Goal: Find specific page/section: Find specific page/section

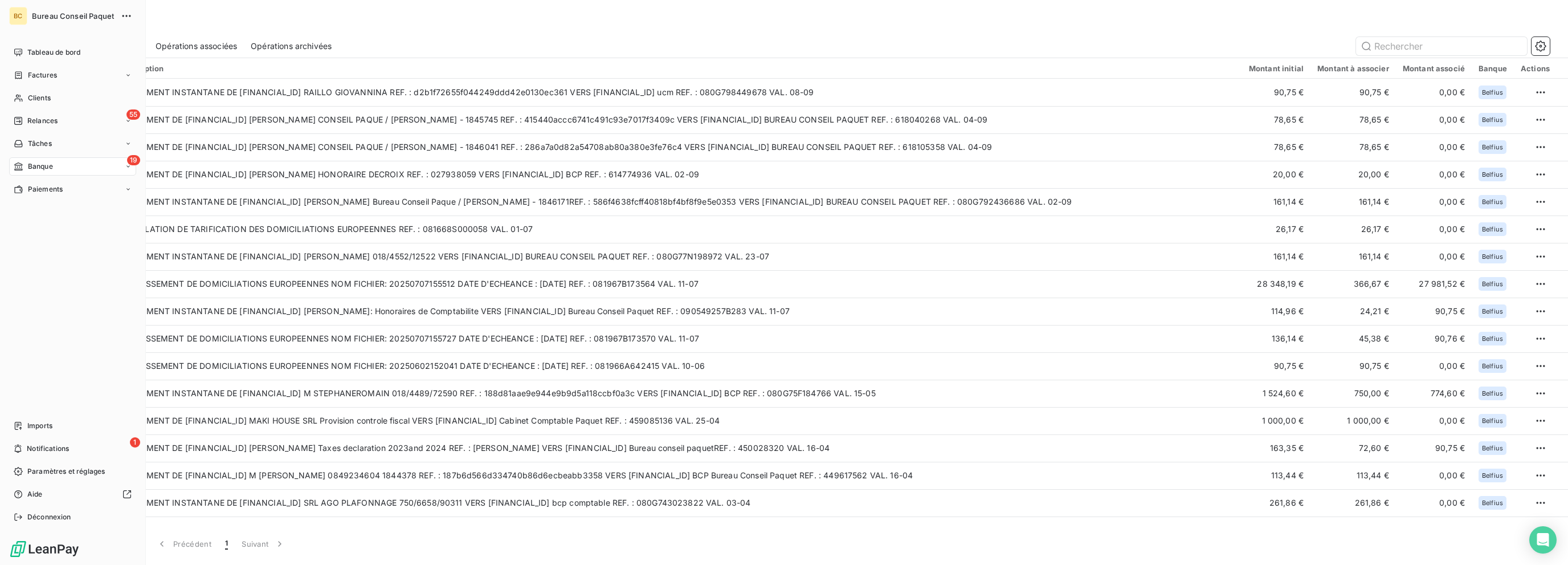
scroll to position [75, 0]
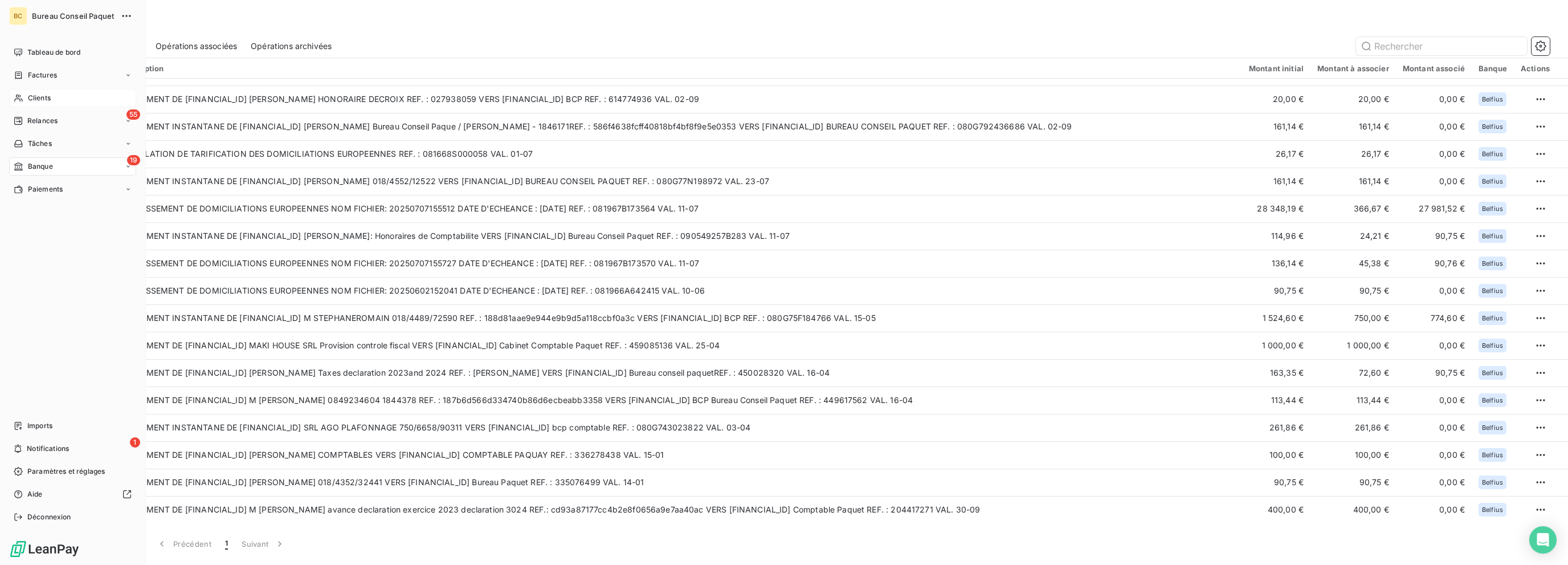
click at [48, 93] on span "Clients" at bounding box center [39, 98] width 23 height 10
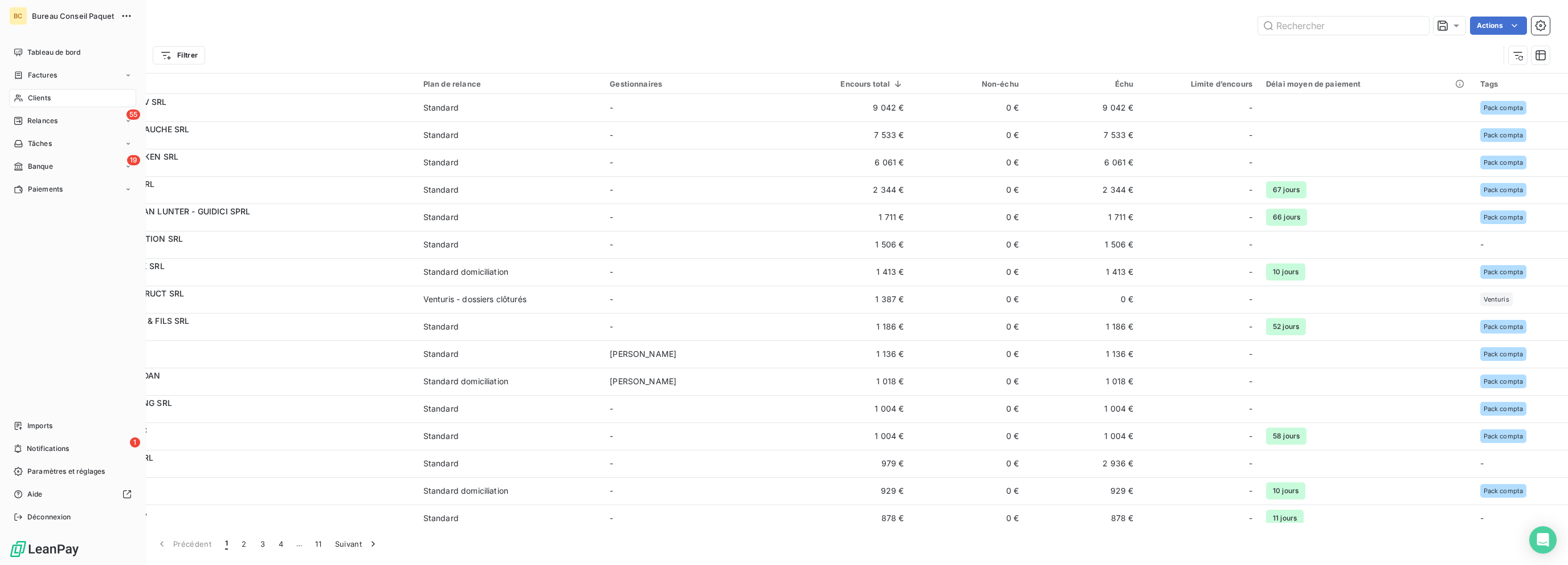
click at [70, 95] on div "Clients" at bounding box center [73, 98] width 127 height 18
click at [50, 97] on span "Clients" at bounding box center [39, 98] width 23 height 10
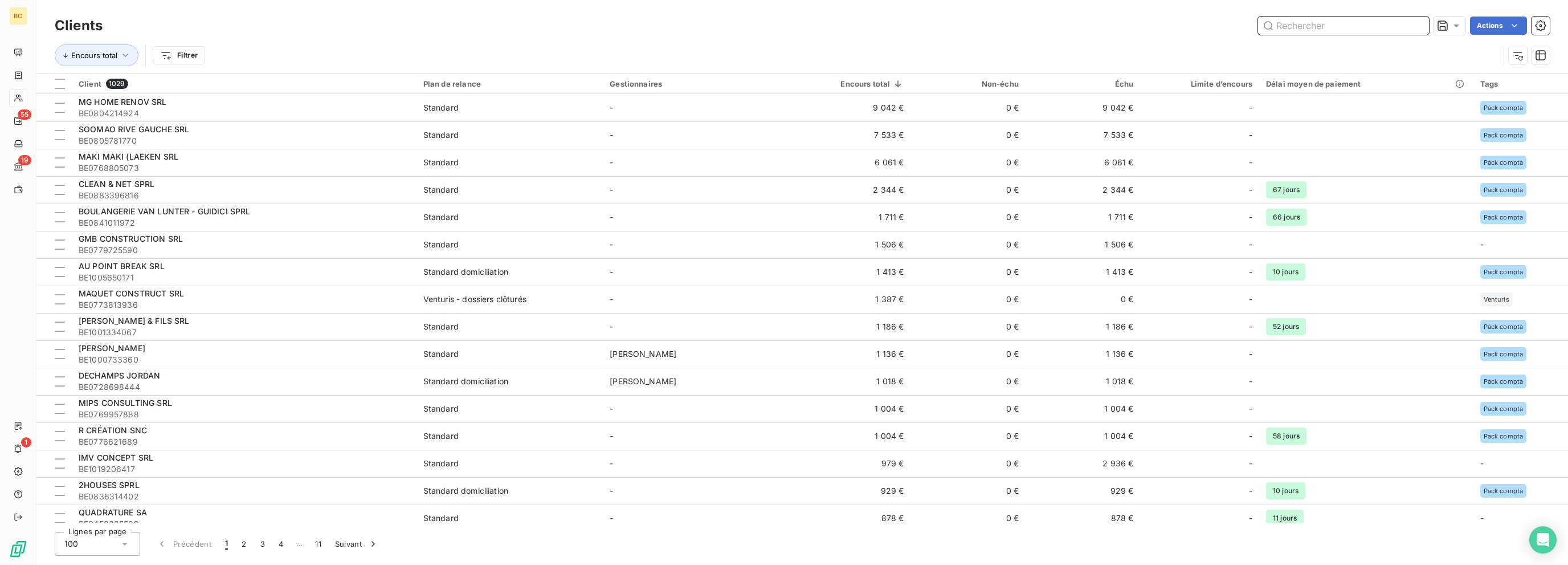
click at [1287, 23] on input "text" at bounding box center [1344, 26] width 171 height 18
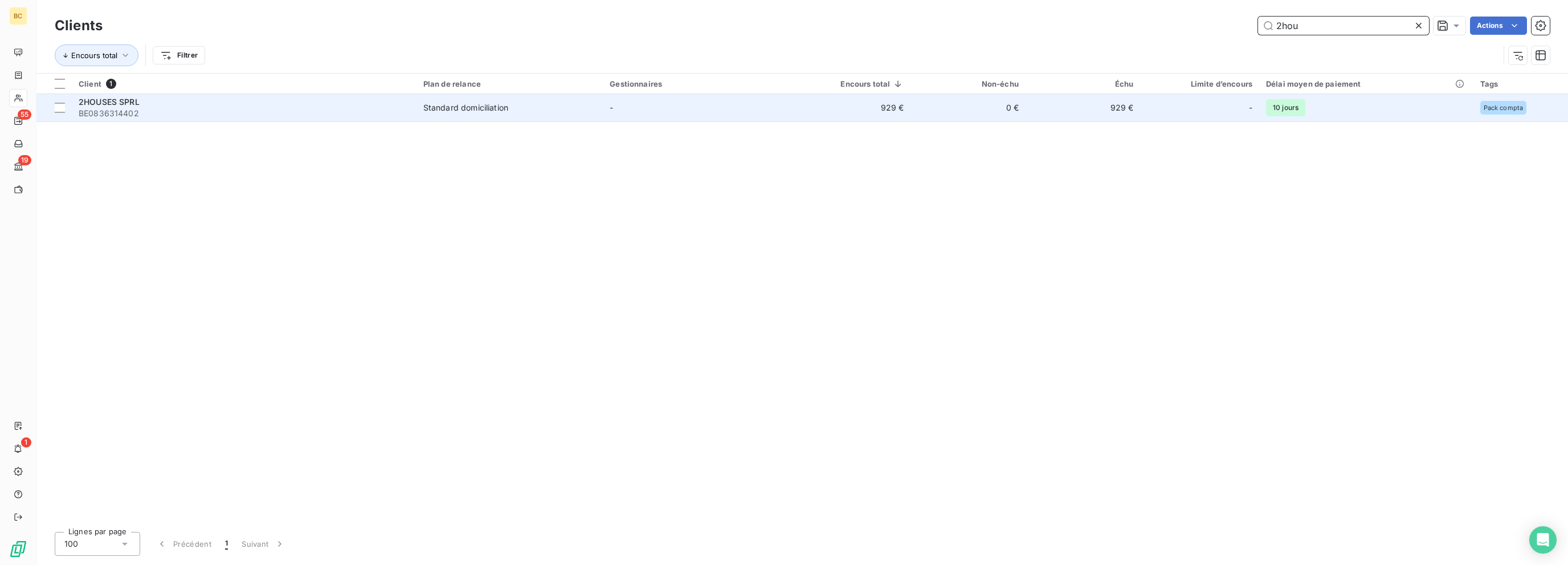
type input "2hou"
click at [162, 111] on span "BE0836314402" at bounding box center [244, 114] width 332 height 12
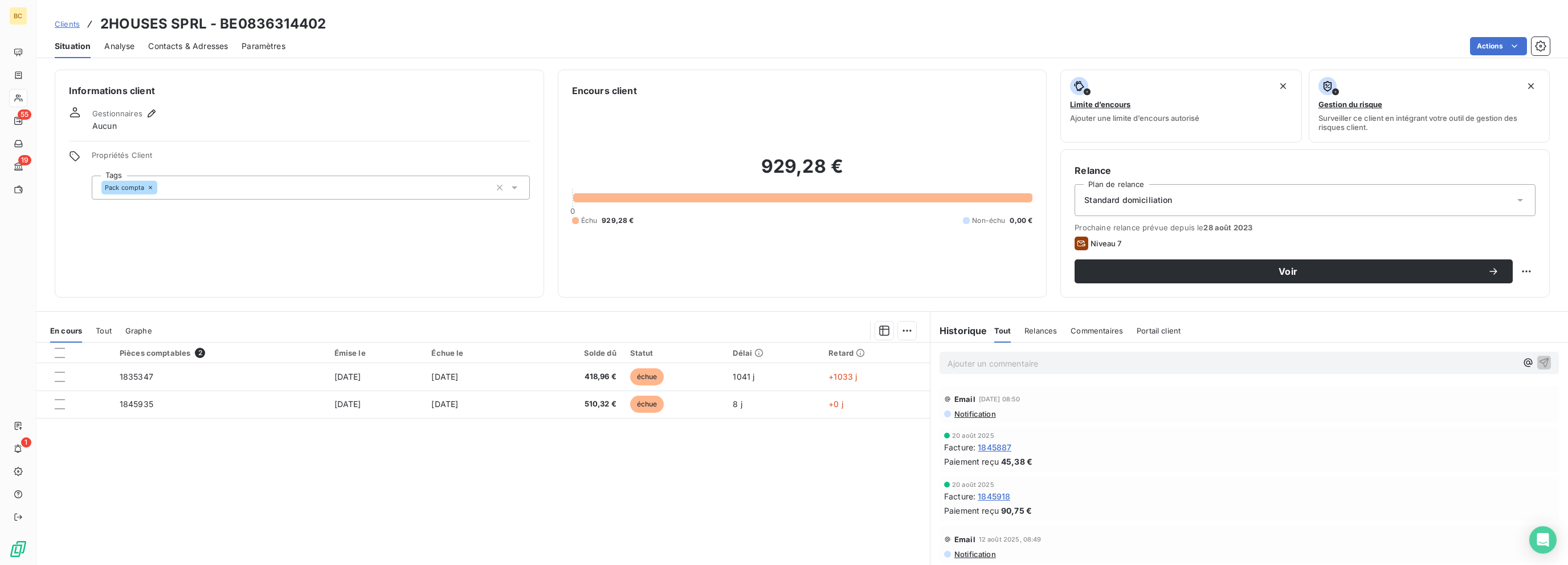
click at [104, 328] on span "Tout" at bounding box center [103, 330] width 16 height 9
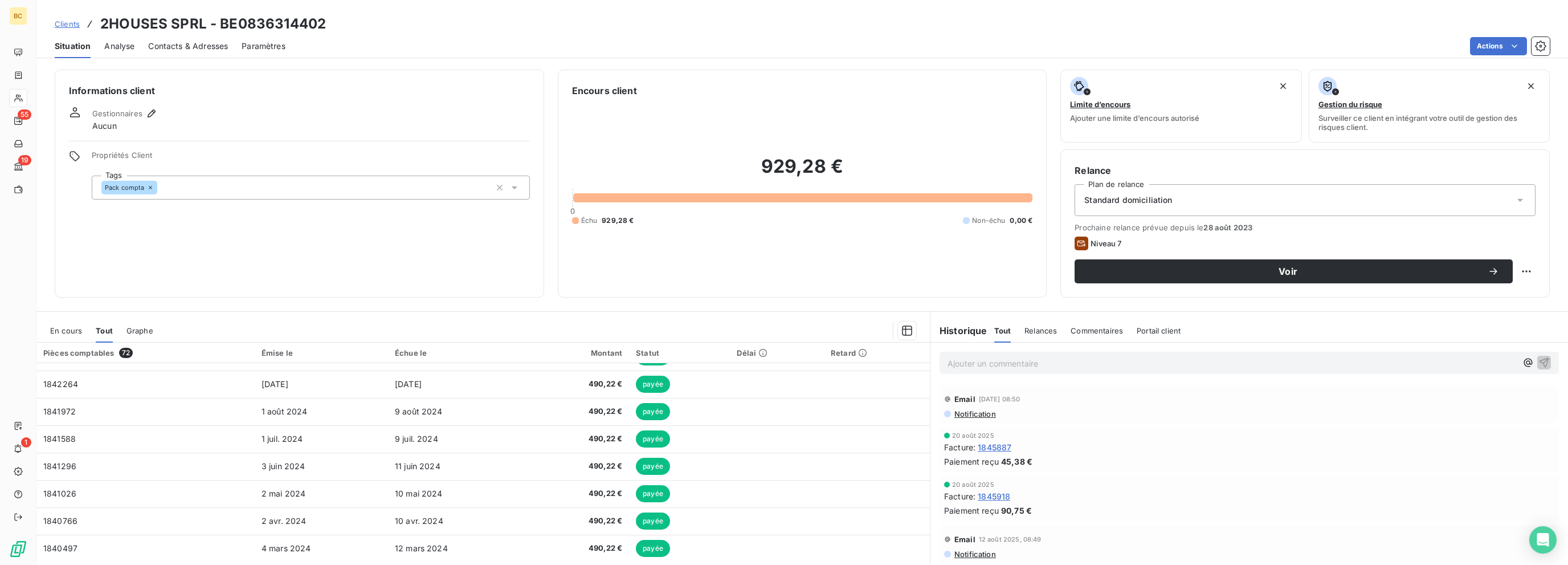
scroll to position [31, 0]
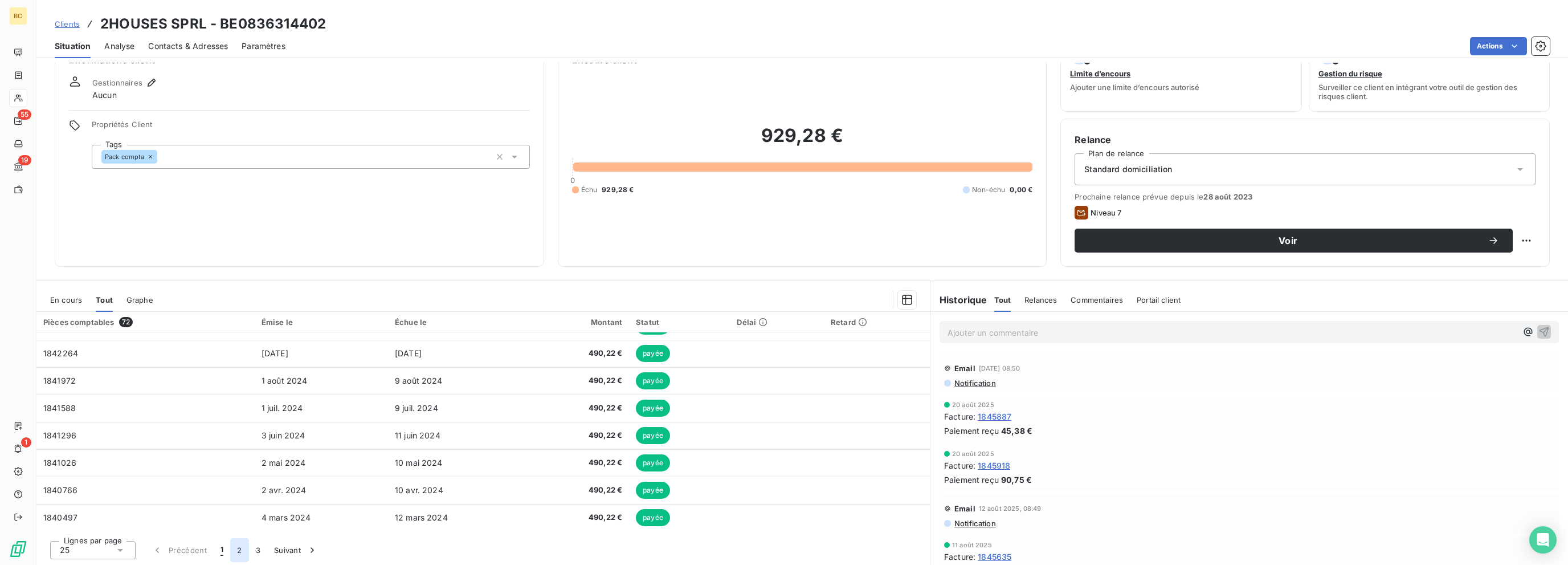
click at [237, 551] on button "2" at bounding box center [239, 550] width 18 height 24
click at [258, 551] on button "3" at bounding box center [258, 550] width 18 height 24
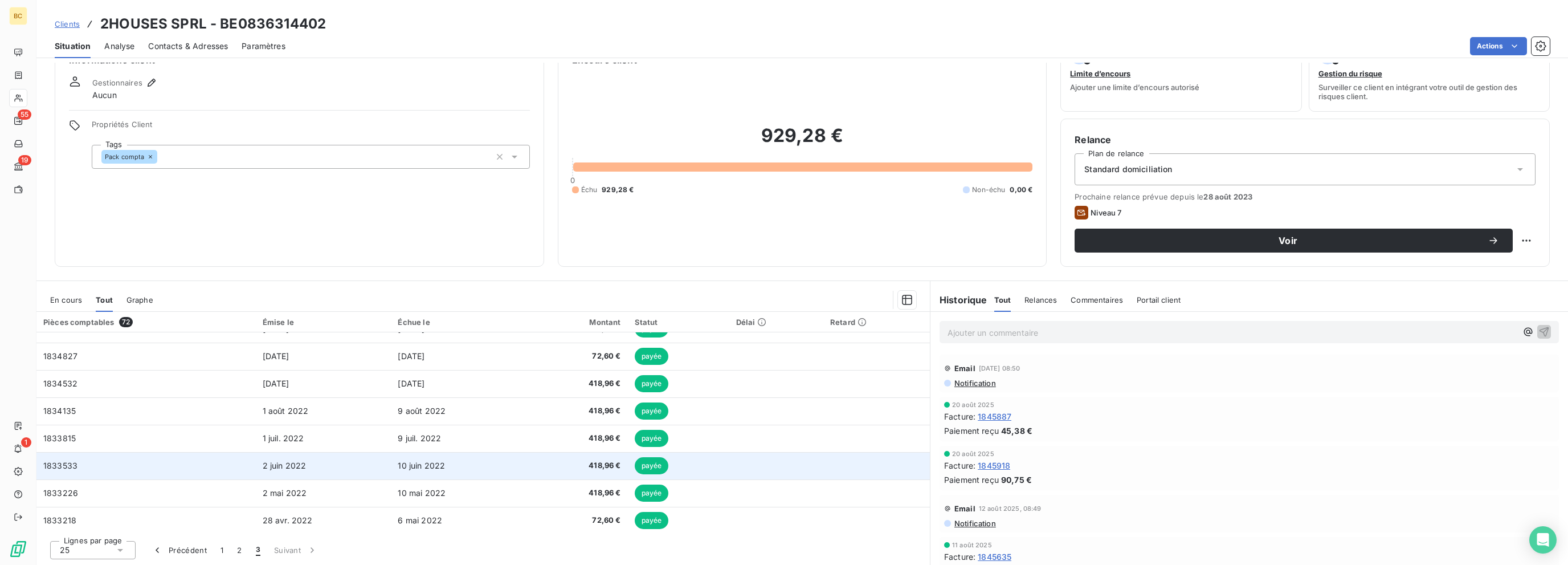
scroll to position [0, 0]
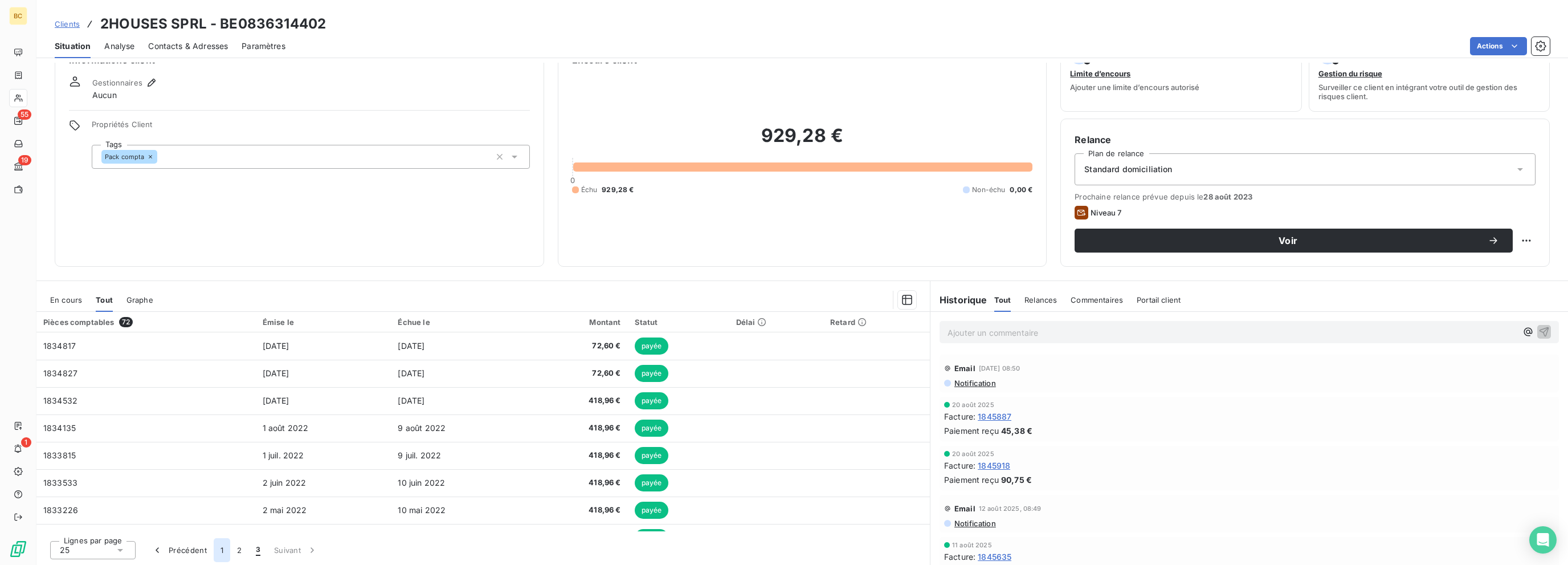
click at [224, 551] on button "1" at bounding box center [222, 550] width 17 height 24
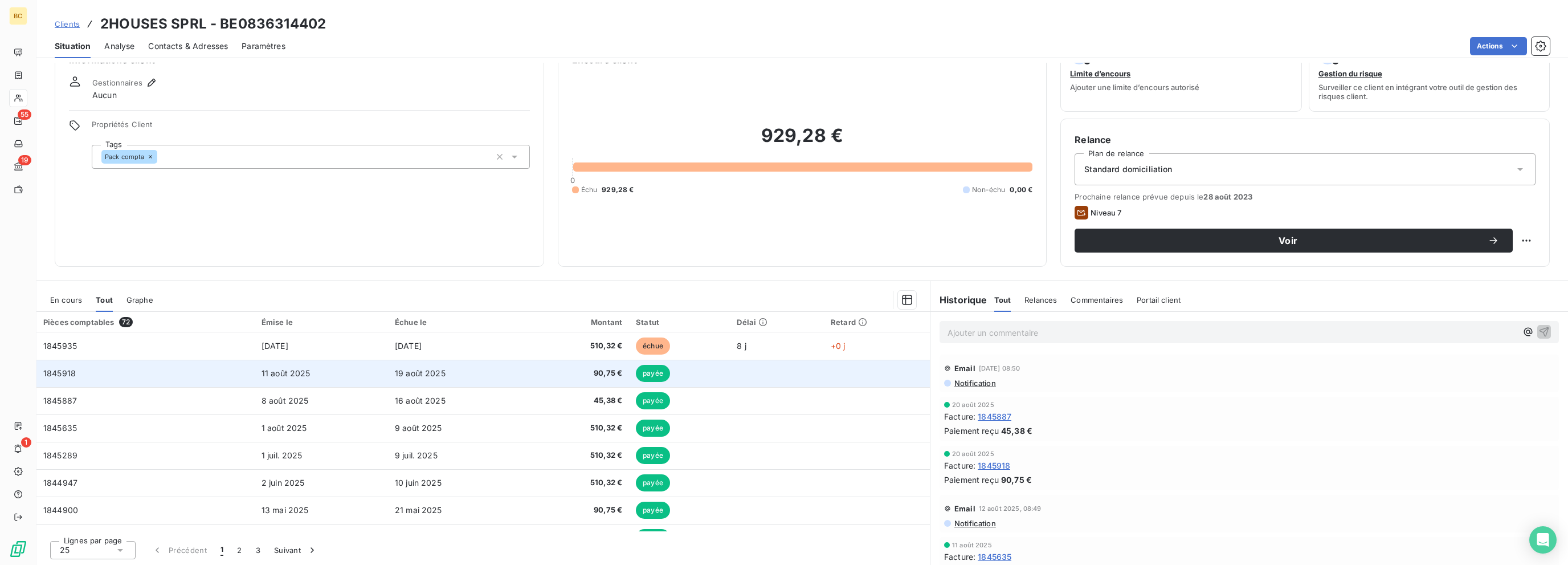
click at [577, 378] on span "90,75 €" at bounding box center [578, 373] width 86 height 12
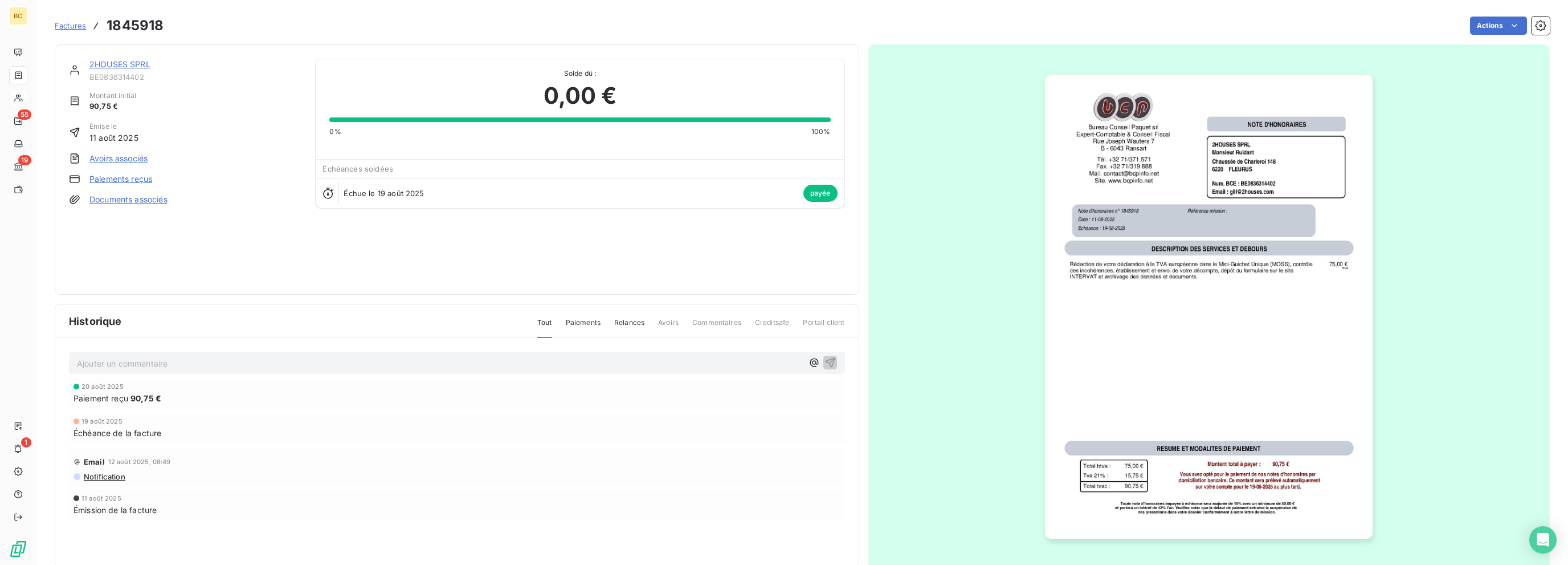
click at [73, 24] on span "Factures" at bounding box center [69, 25] width 31 height 9
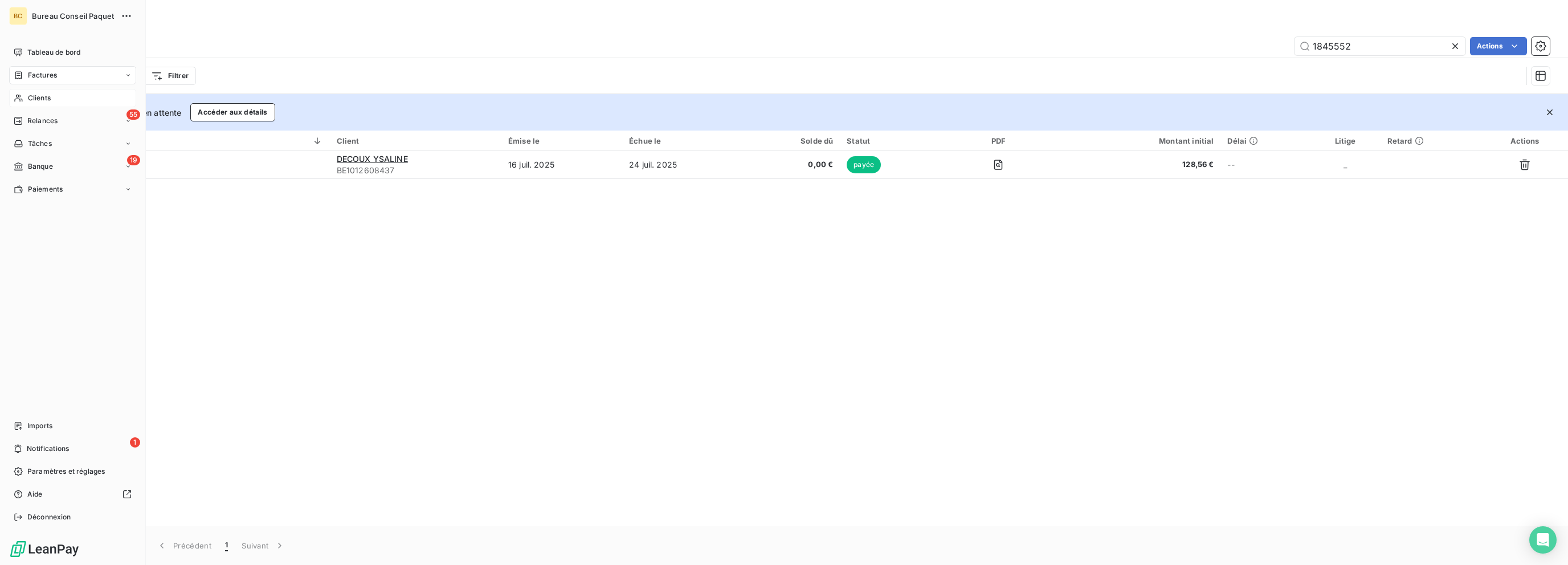
click at [37, 100] on span "Clients" at bounding box center [39, 98] width 23 height 10
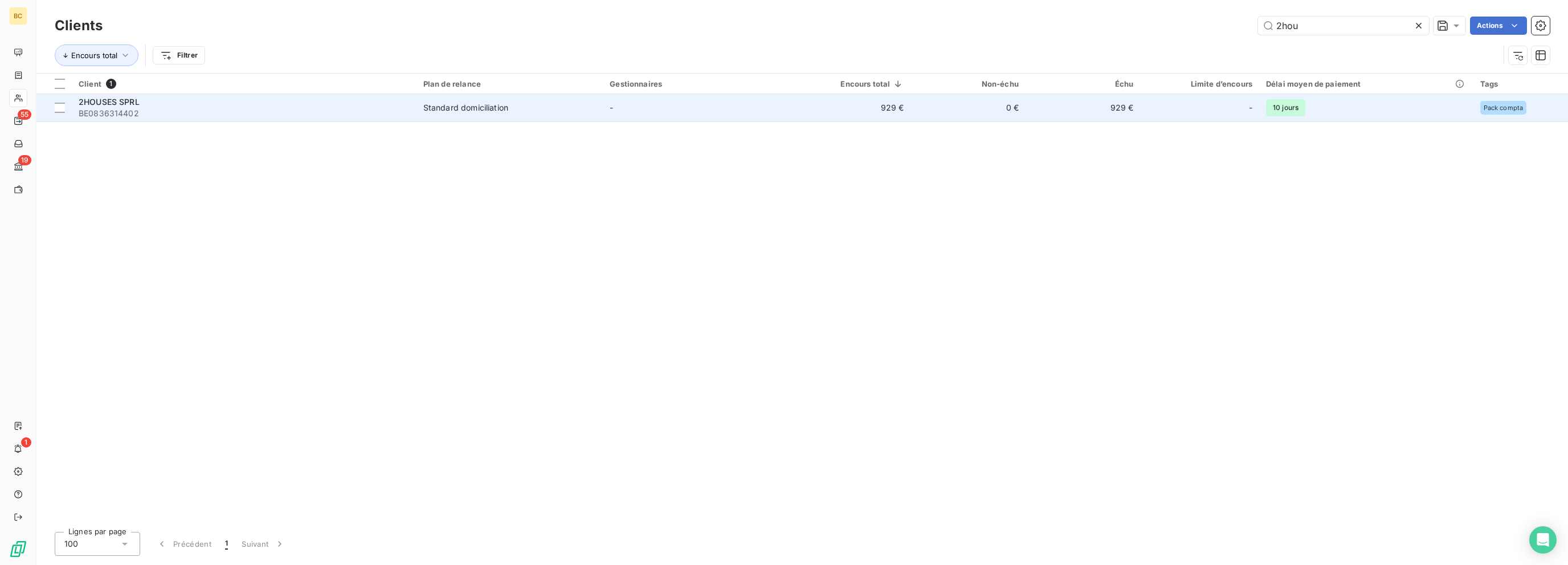
click at [105, 106] on div "2HOUSES SPRL" at bounding box center [244, 102] width 332 height 12
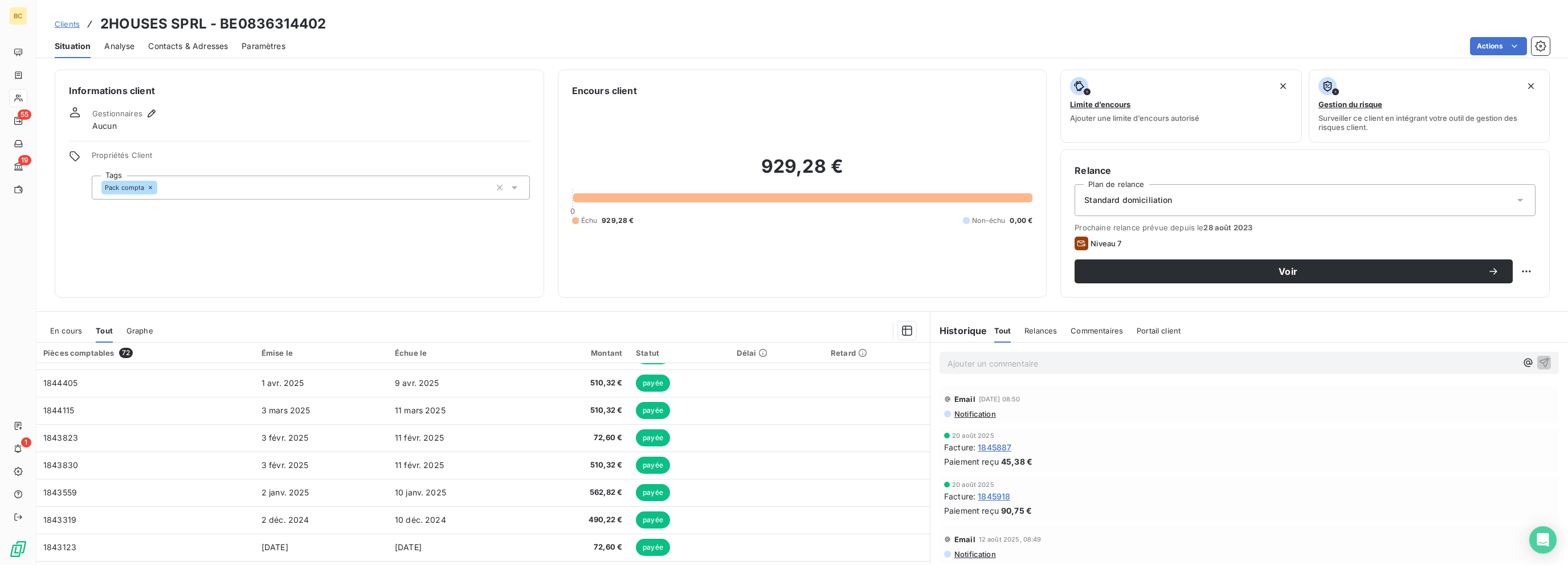
scroll to position [228, 0]
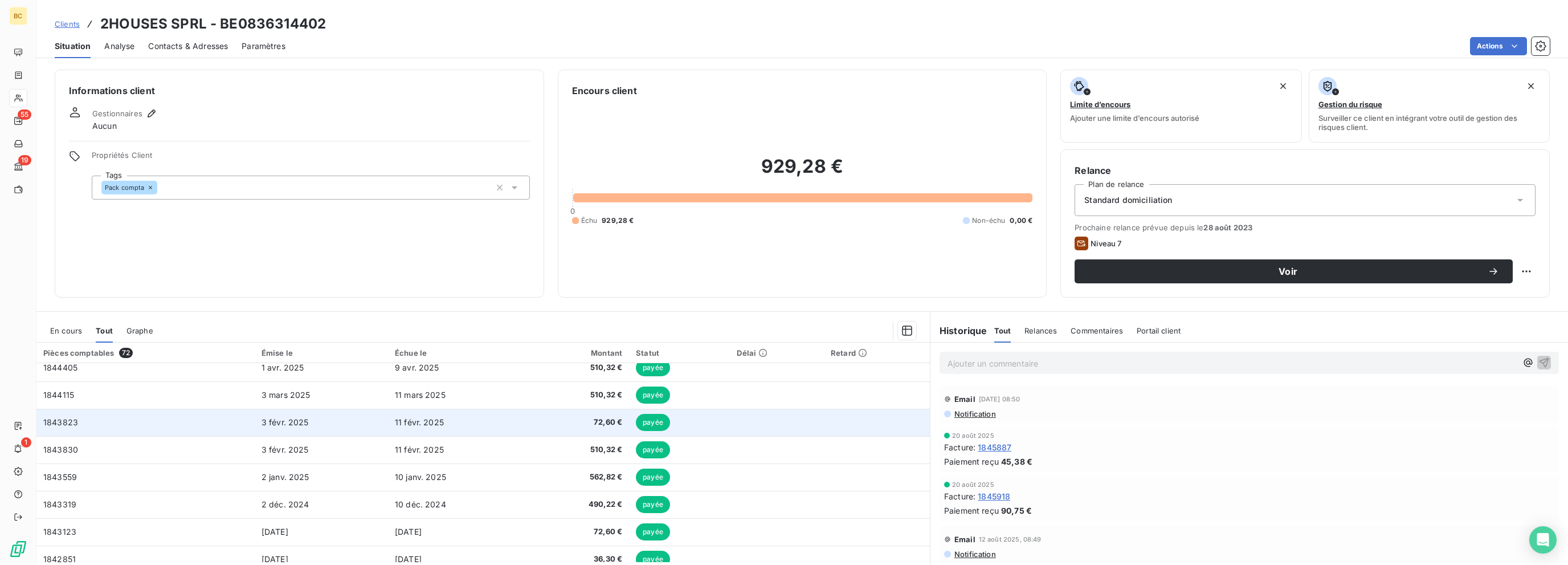
click at [431, 424] on span "11 févr. 2025" at bounding box center [419, 422] width 49 height 10
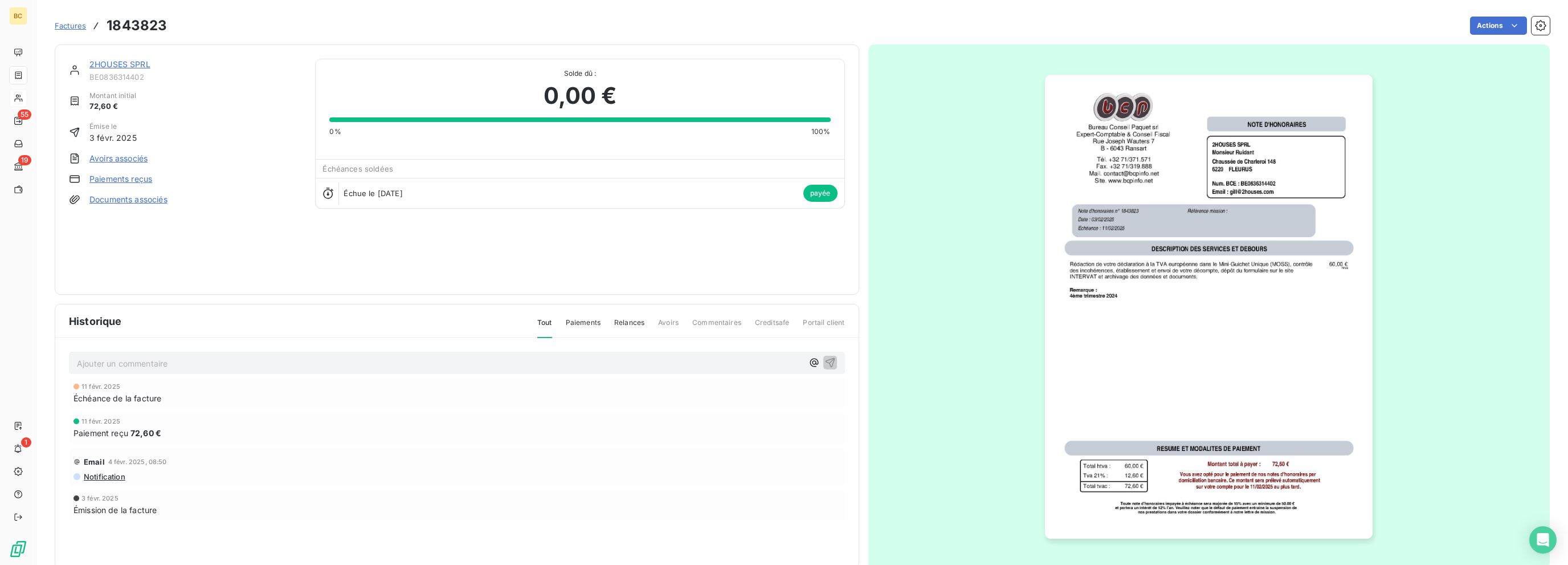
click at [107, 65] on link "2HOUSES SPRL" at bounding box center [120, 64] width 61 height 10
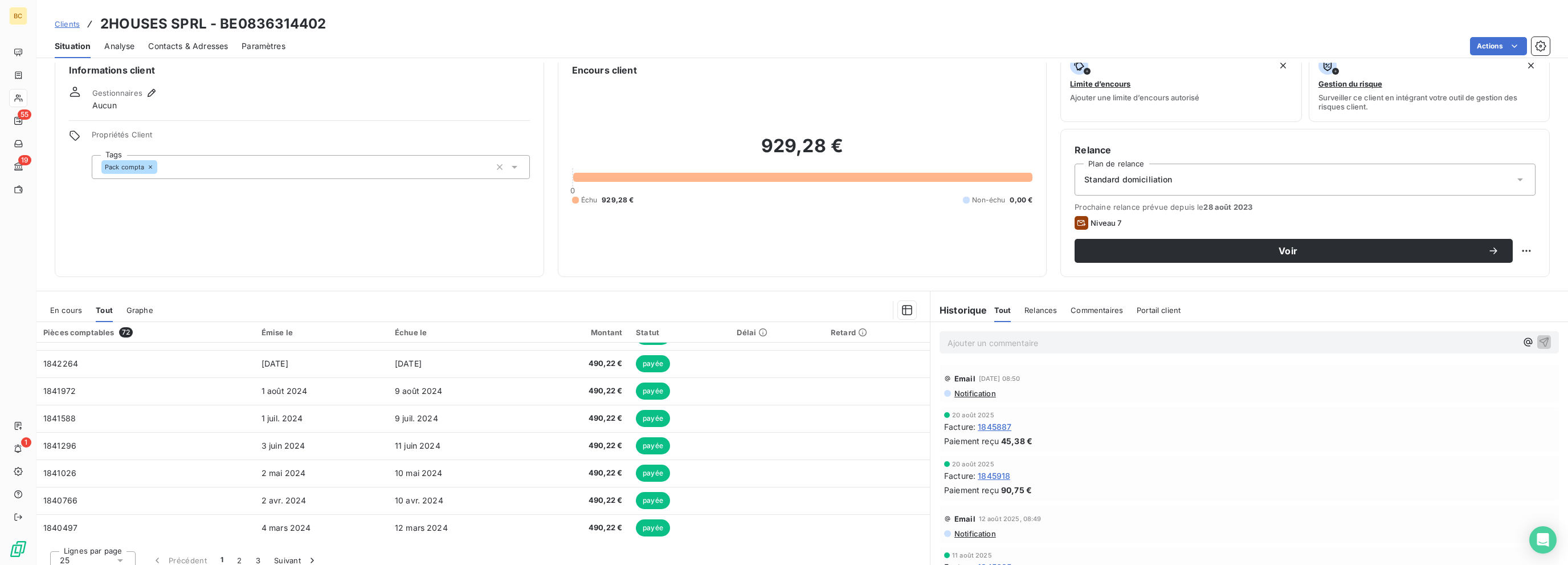
scroll to position [31, 0]
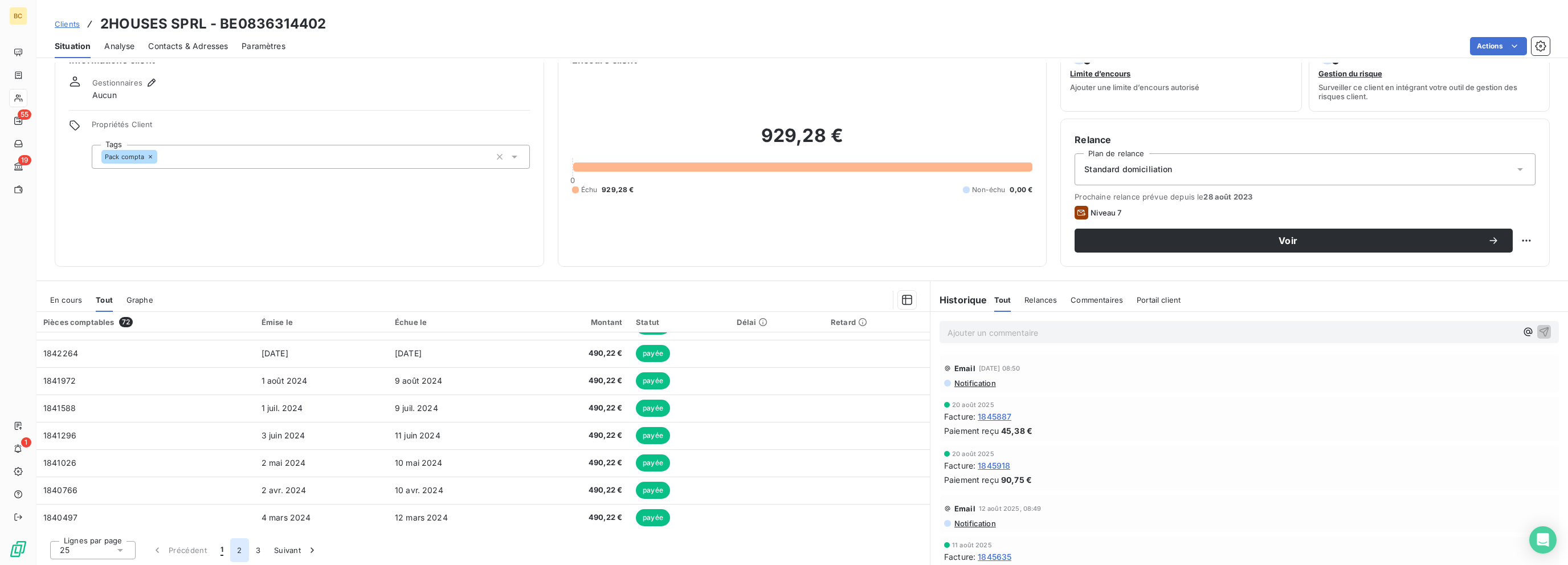
click at [240, 549] on button "2" at bounding box center [239, 550] width 18 height 24
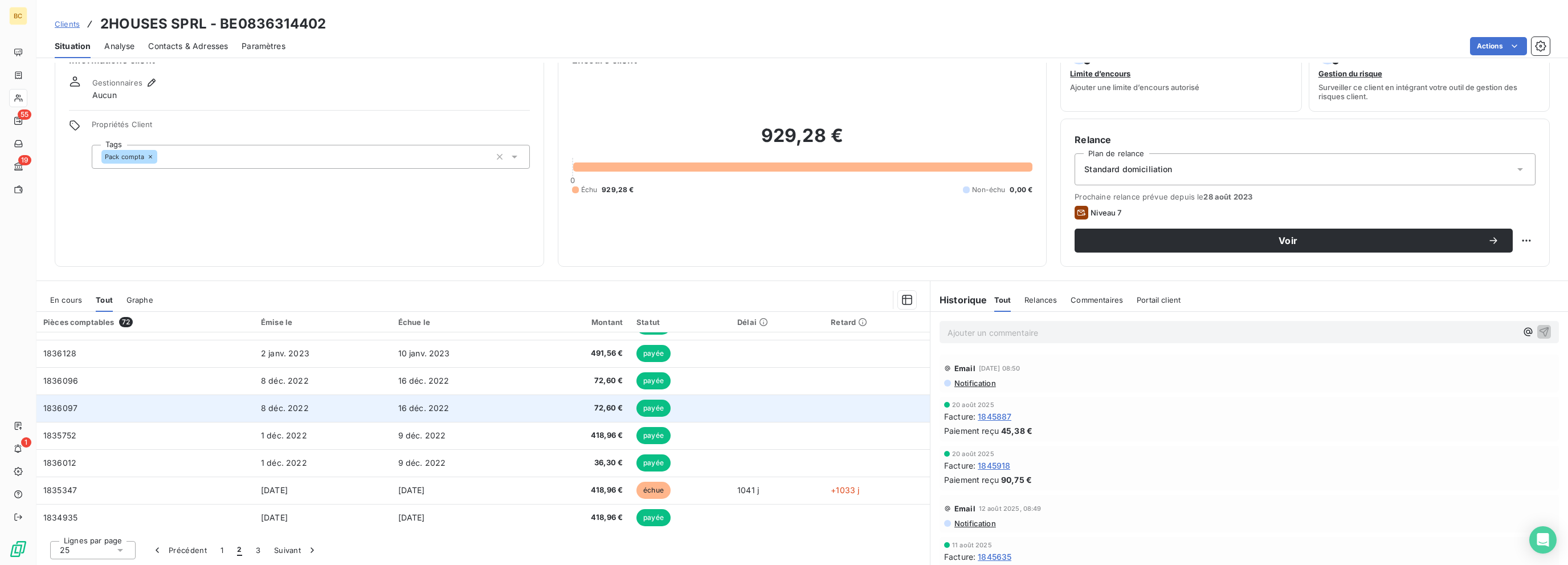
click at [537, 412] on span "72,60 €" at bounding box center [579, 408] width 86 height 12
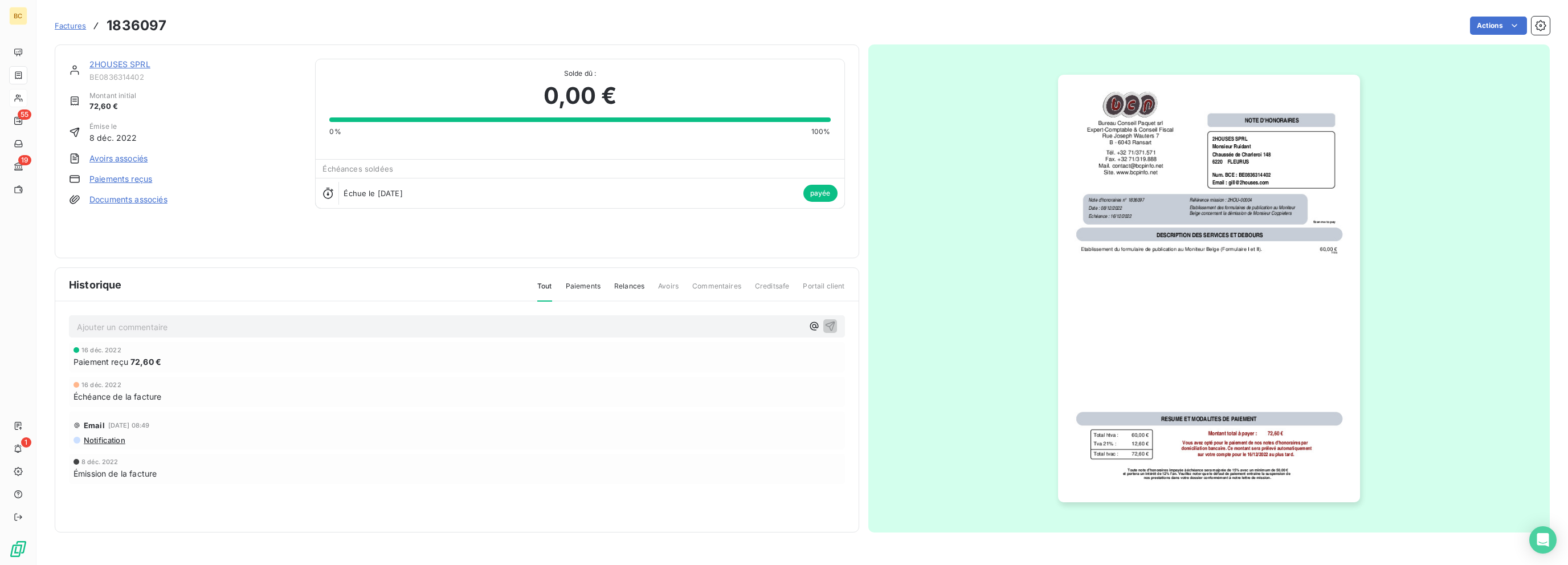
click at [124, 66] on link "2HOUSES SPRL" at bounding box center [120, 64] width 61 height 10
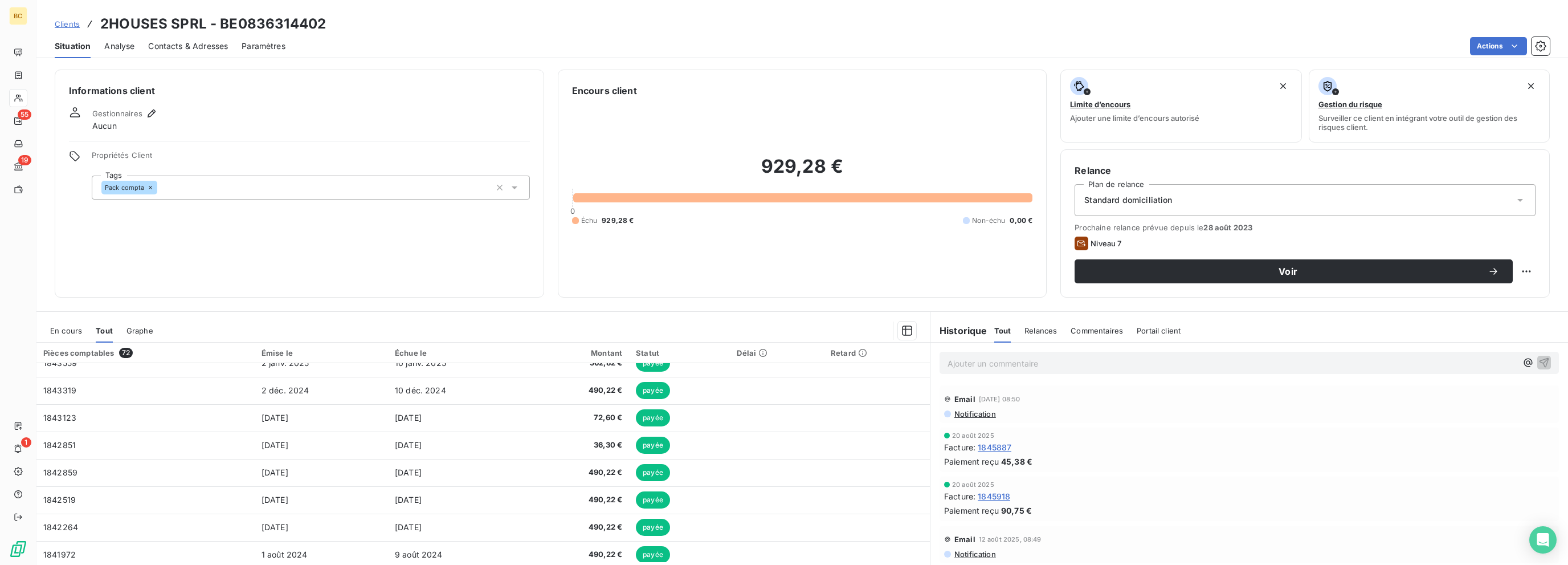
scroll to position [485, 0]
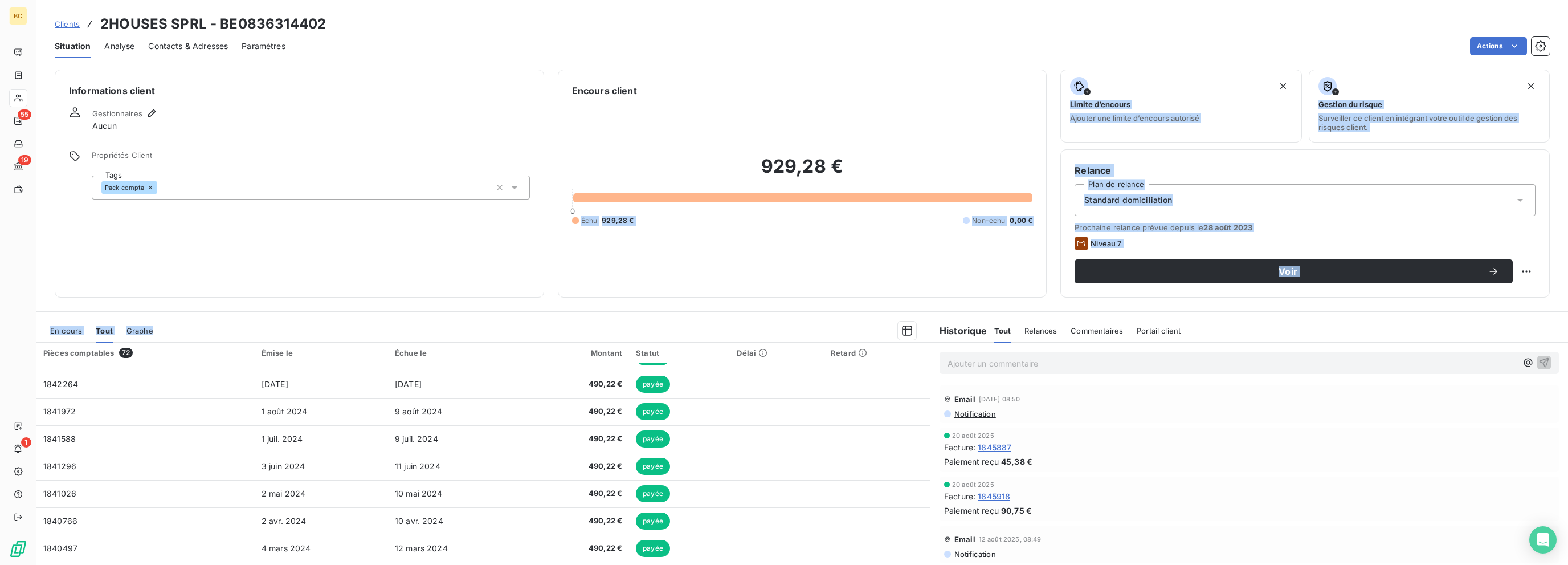
drag, startPoint x: 542, startPoint y: 326, endPoint x: 553, endPoint y: 288, distance: 39.6
click at [553, 288] on div "Informations client Gestionnaires Aucun Propriétés Client Tags Pack compta Enco…" at bounding box center [803, 314] width 1532 height 502
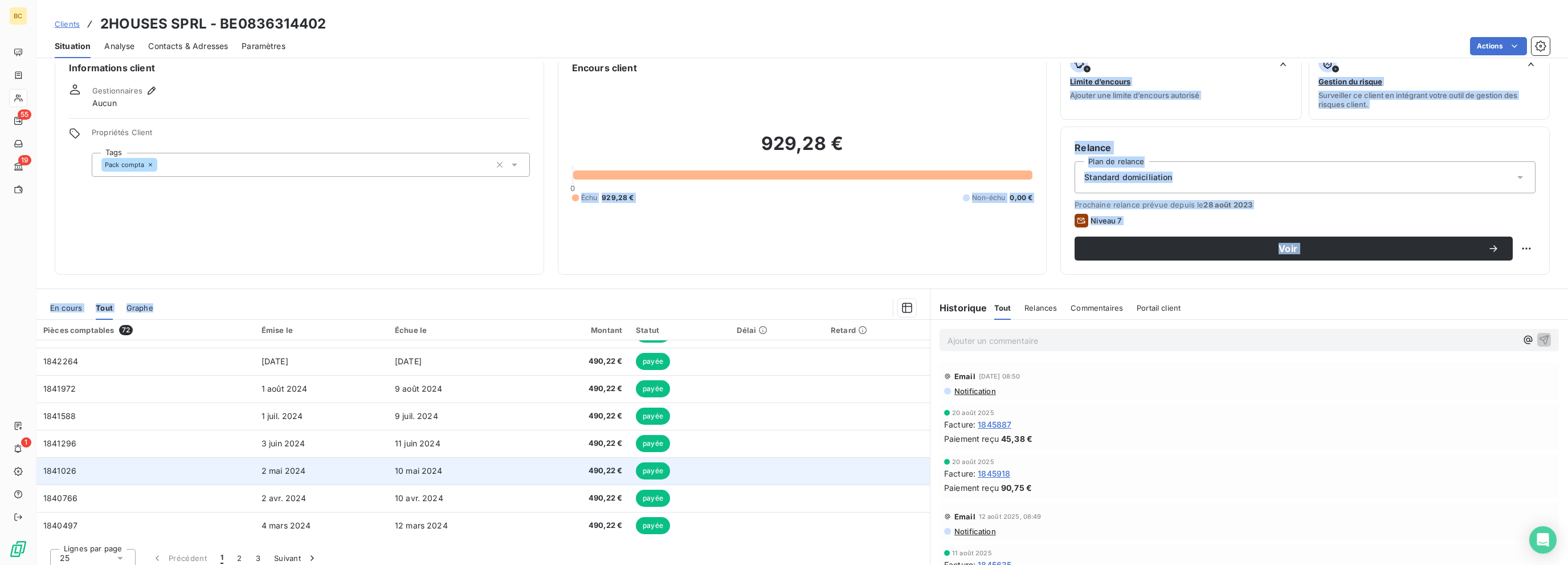
scroll to position [31, 0]
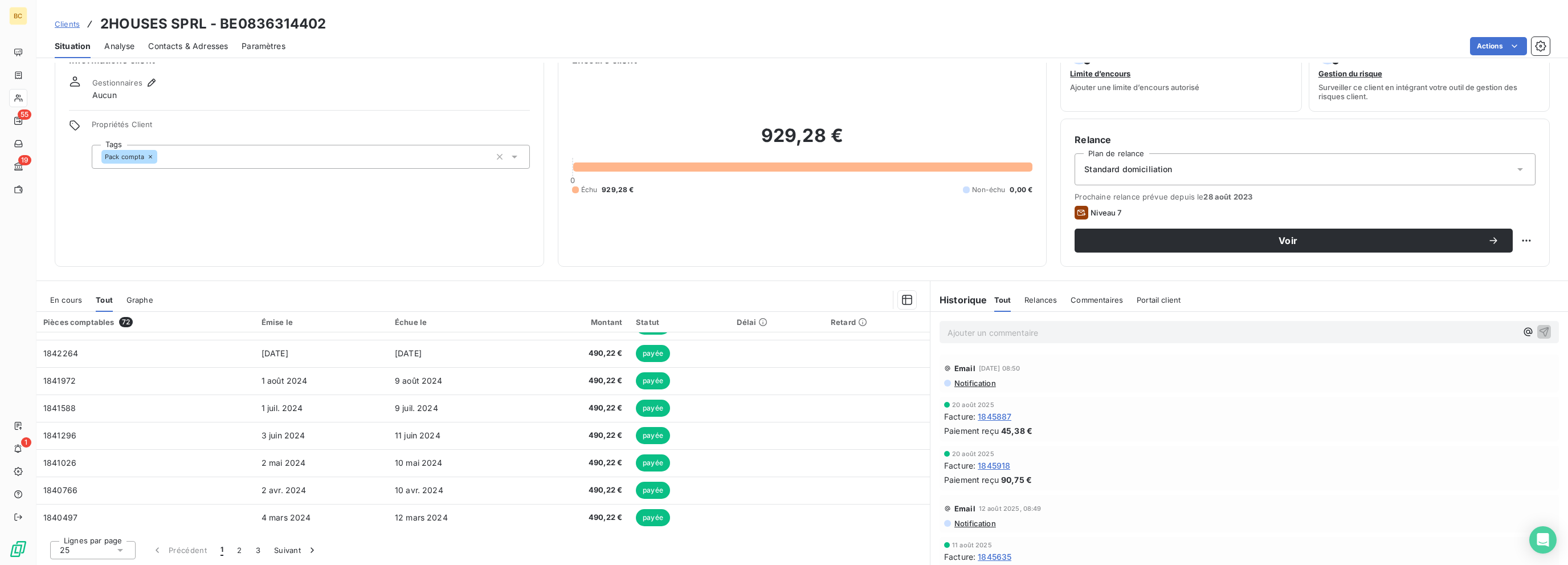
click at [492, 536] on div "Lignes par page 25 Précédent 1 2 3 Suivant" at bounding box center [483, 547] width 893 height 34
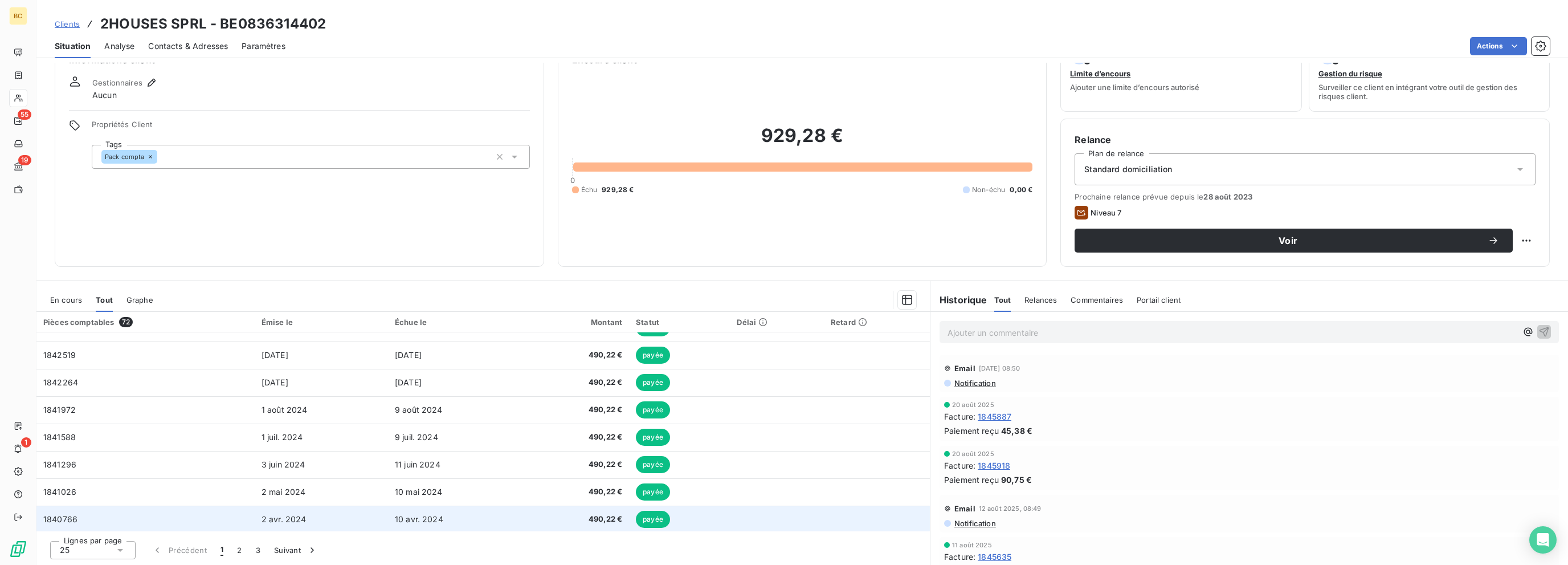
scroll to position [485, 0]
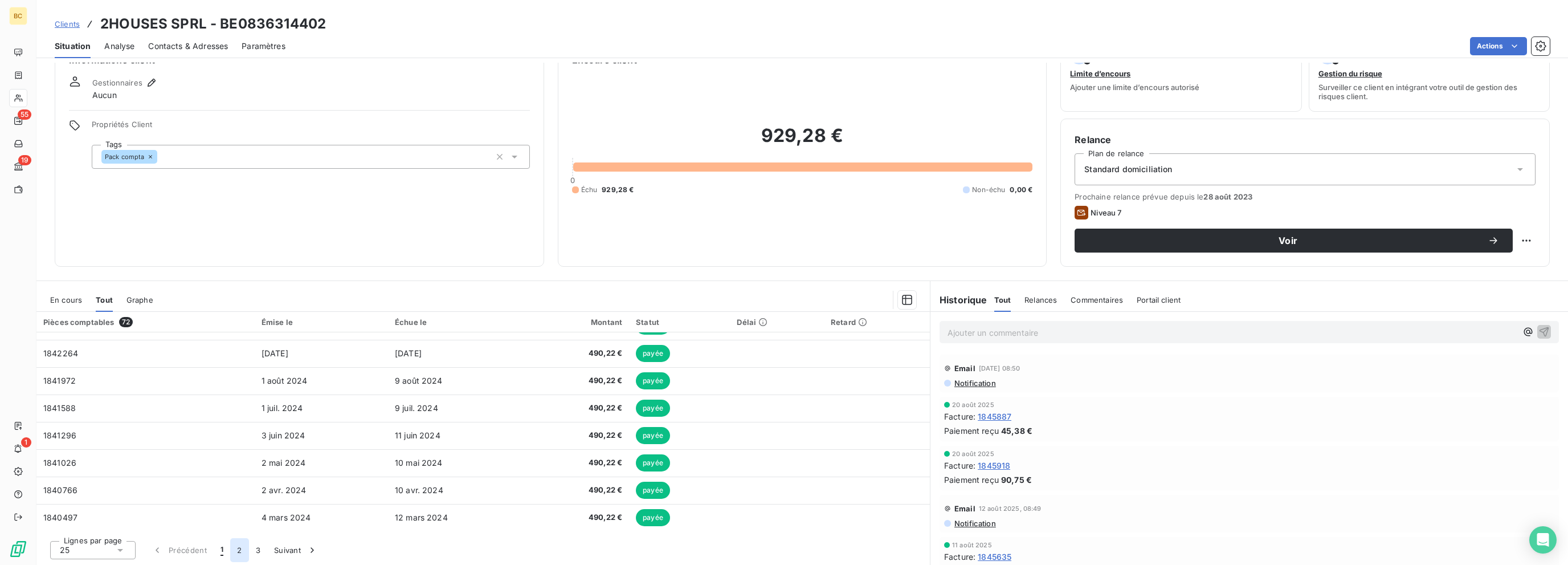
click at [240, 551] on button "2" at bounding box center [239, 550] width 18 height 24
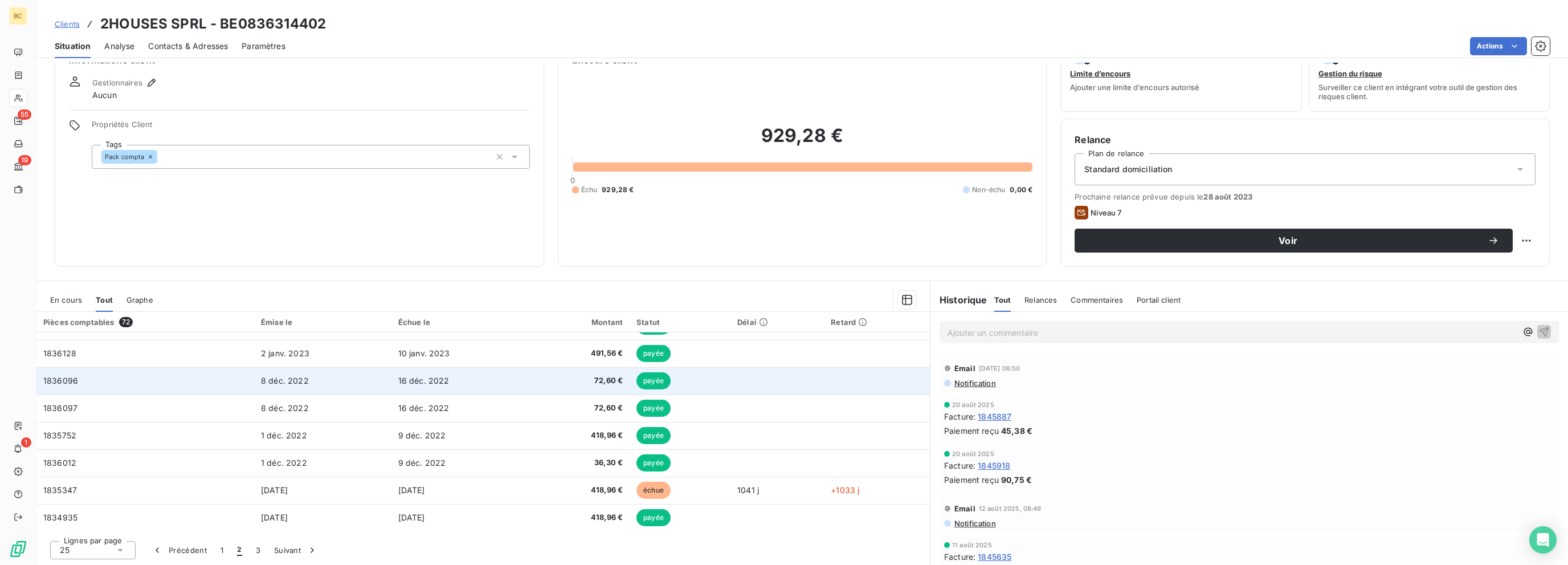
click at [437, 380] on span "16 déc. 2022" at bounding box center [424, 381] width 51 height 10
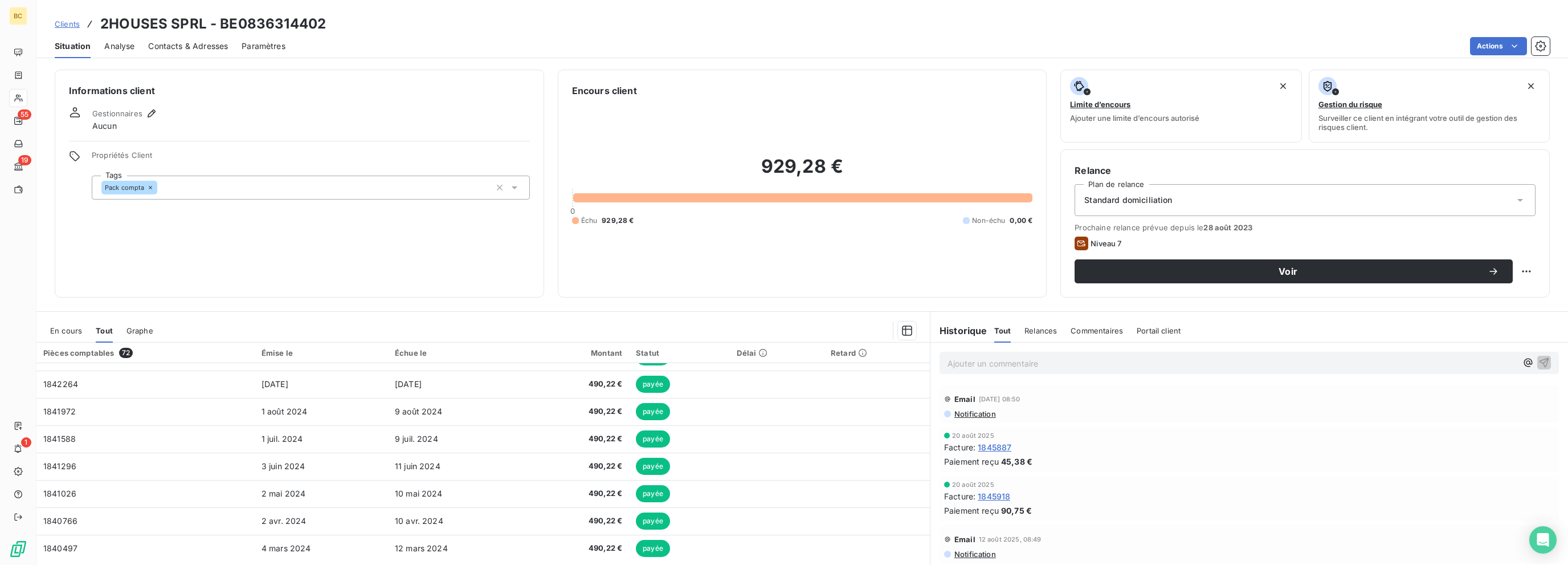
scroll to position [31, 0]
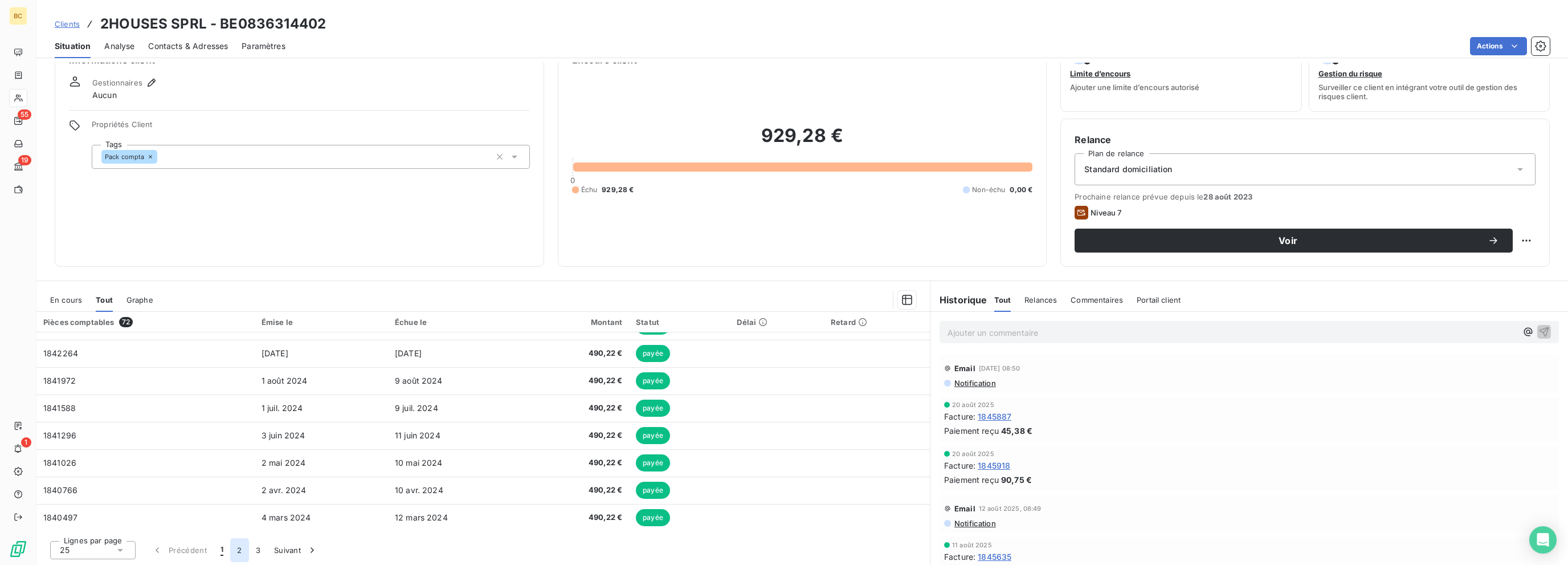
click at [236, 551] on button "2" at bounding box center [239, 550] width 18 height 24
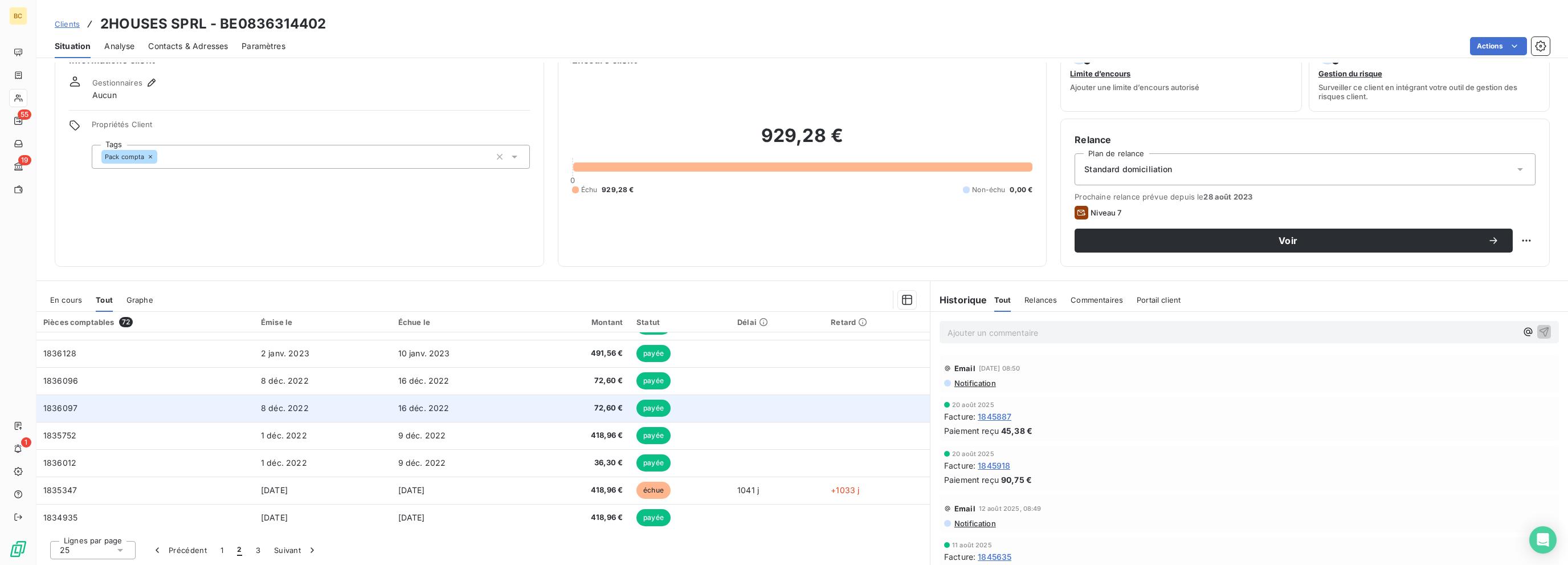
click at [595, 404] on span "72,60 €" at bounding box center [579, 408] width 86 height 12
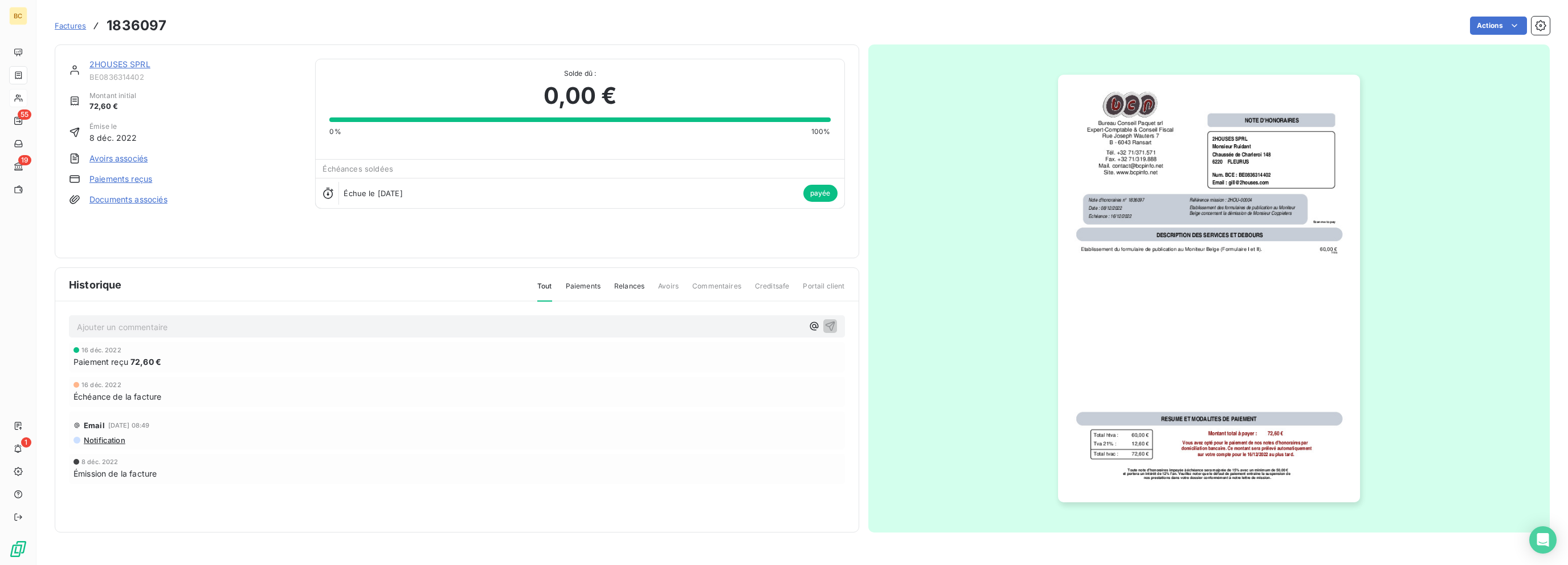
click at [141, 361] on span "72,60 €" at bounding box center [146, 362] width 31 height 12
click at [121, 63] on link "2HOUSES SPRL" at bounding box center [120, 64] width 61 height 10
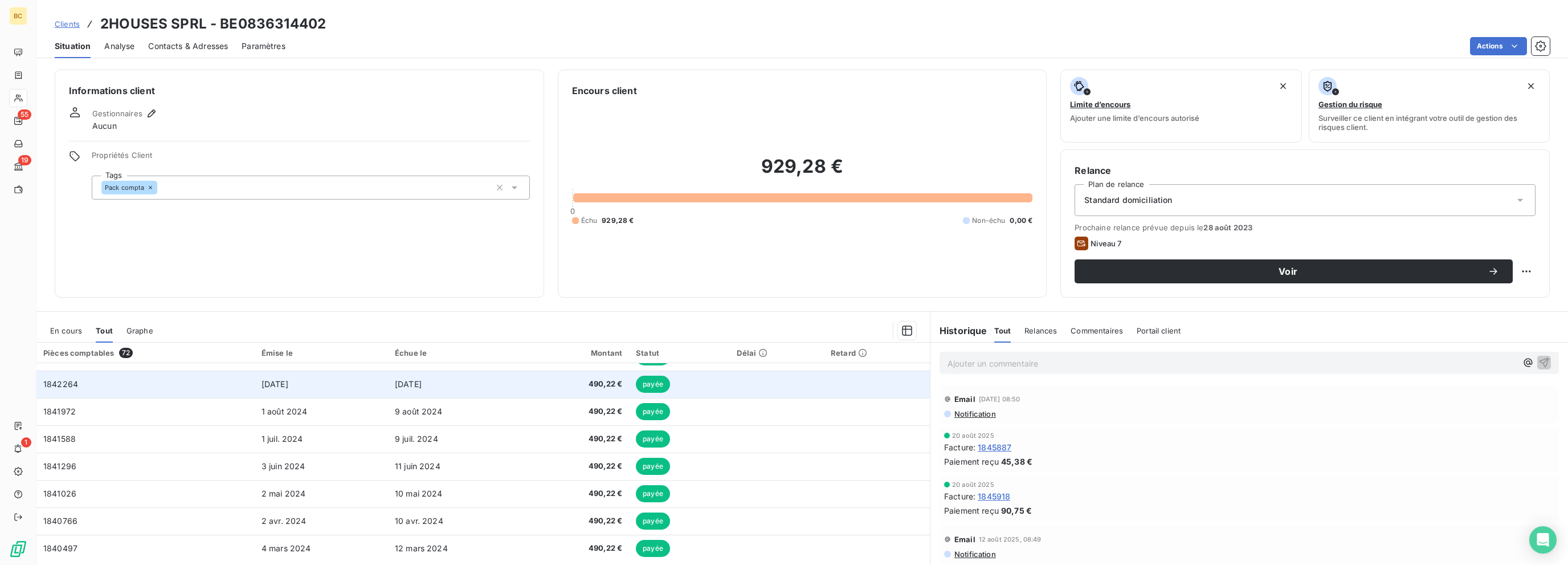
scroll to position [31, 0]
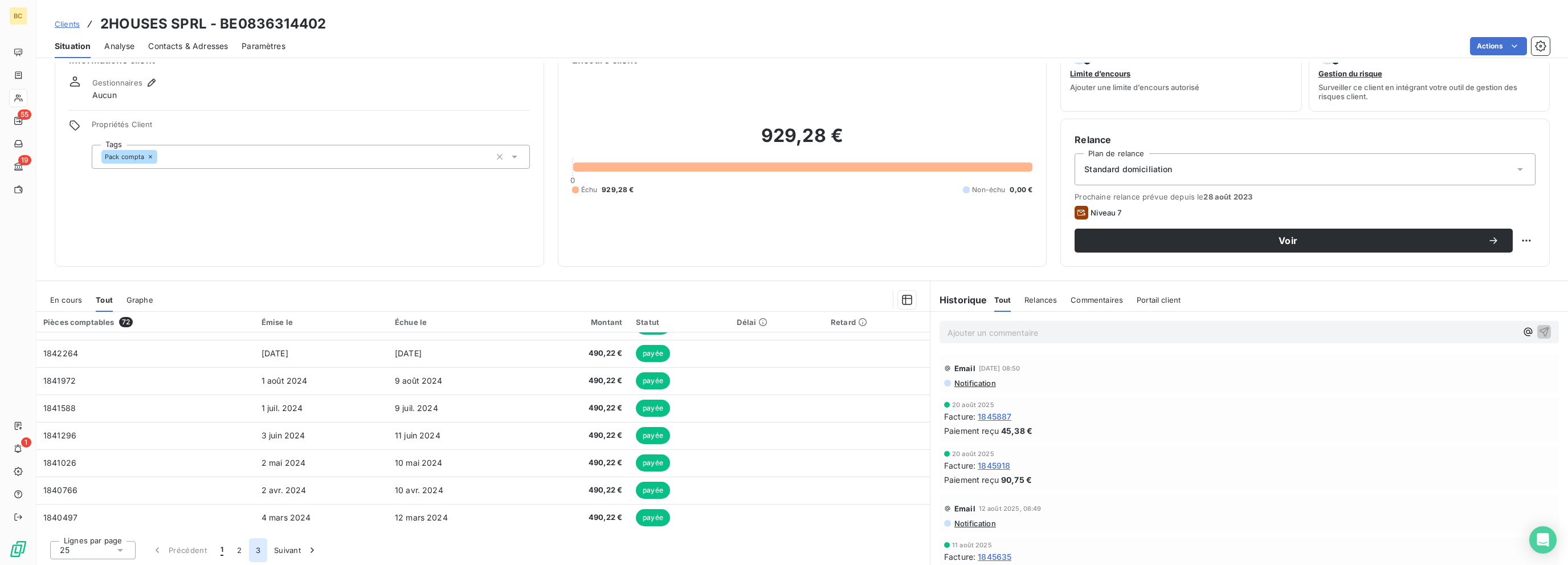
click at [259, 551] on button "3" at bounding box center [258, 550] width 18 height 24
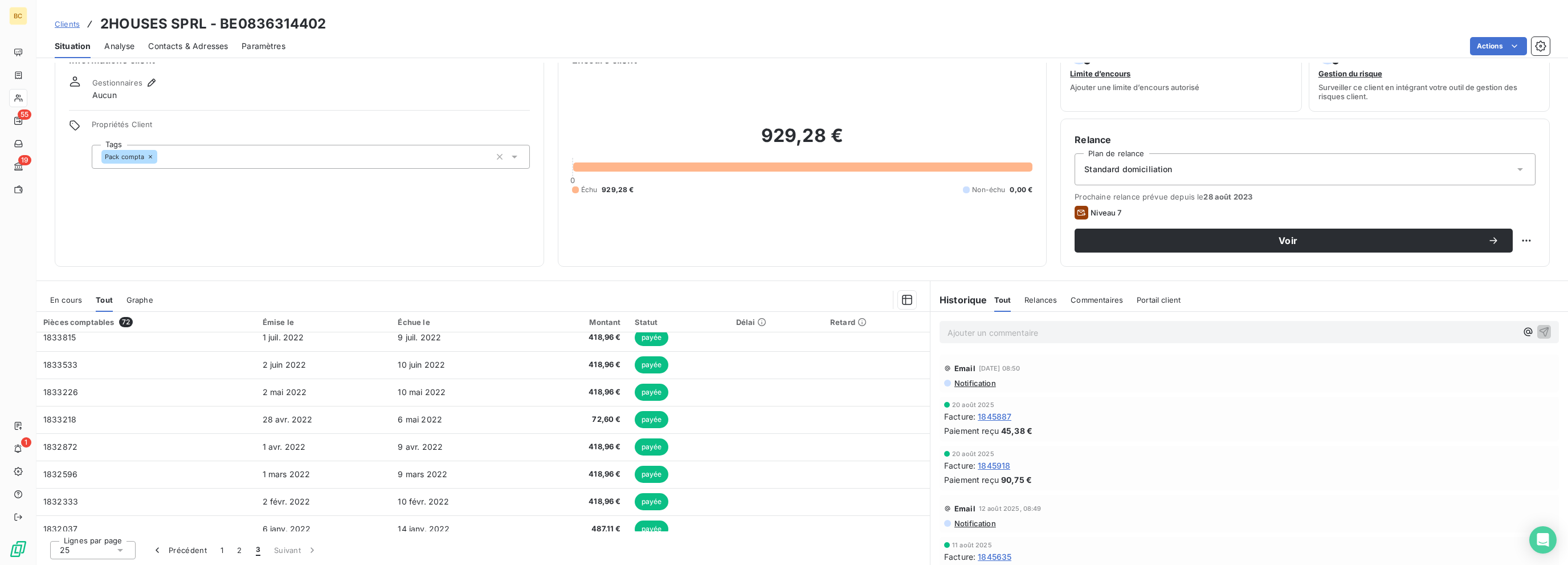
scroll to position [0, 0]
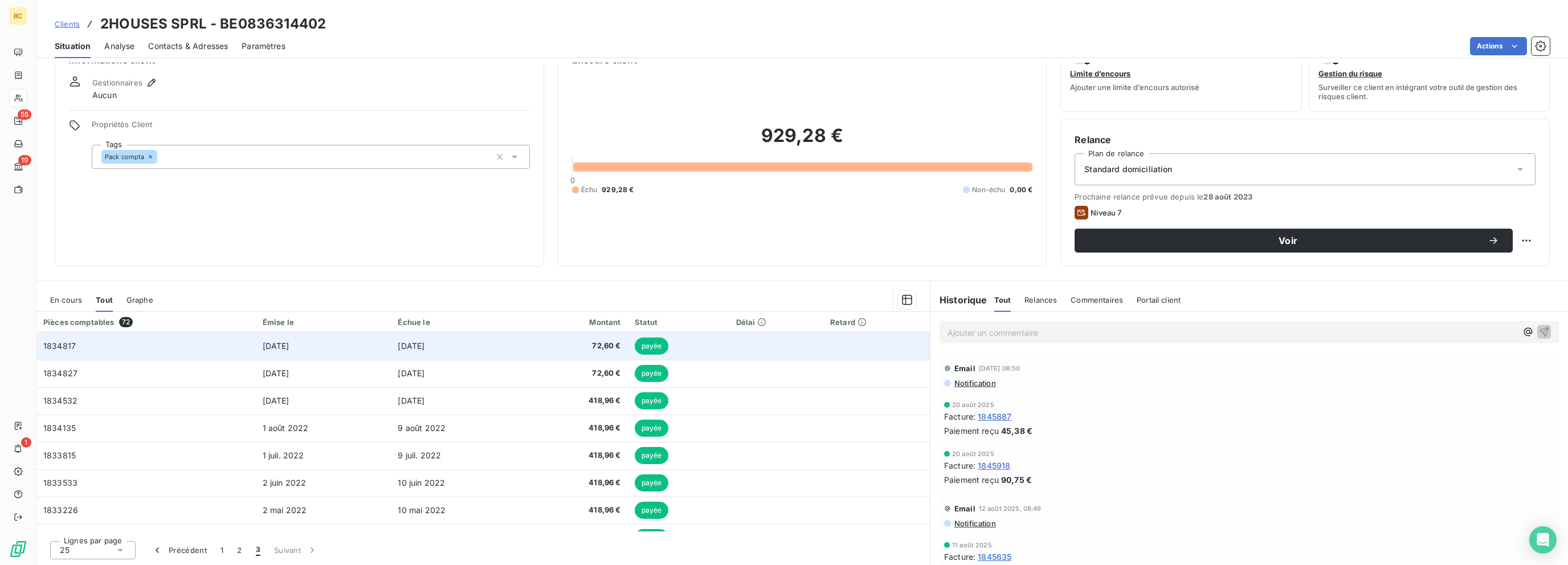
click at [424, 346] on span "[DATE]" at bounding box center [411, 346] width 27 height 10
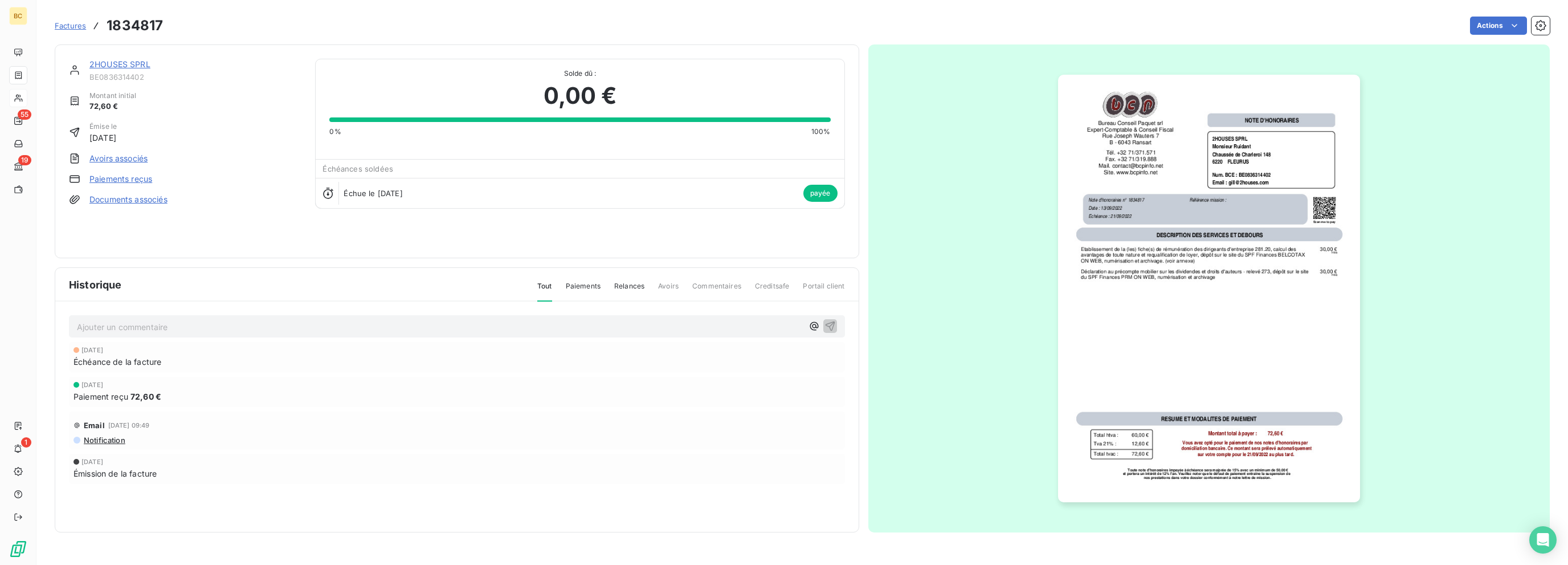
click at [145, 67] on link "2HOUSES SPRL" at bounding box center [120, 64] width 61 height 10
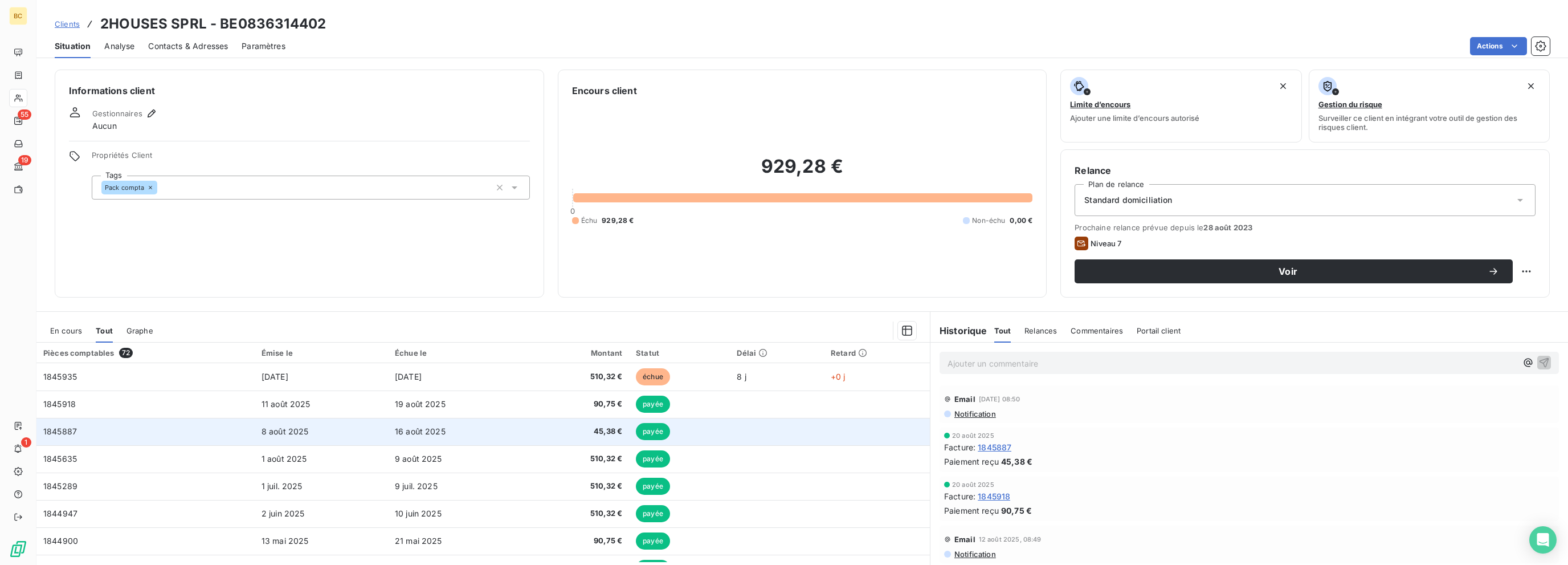
scroll to position [485, 0]
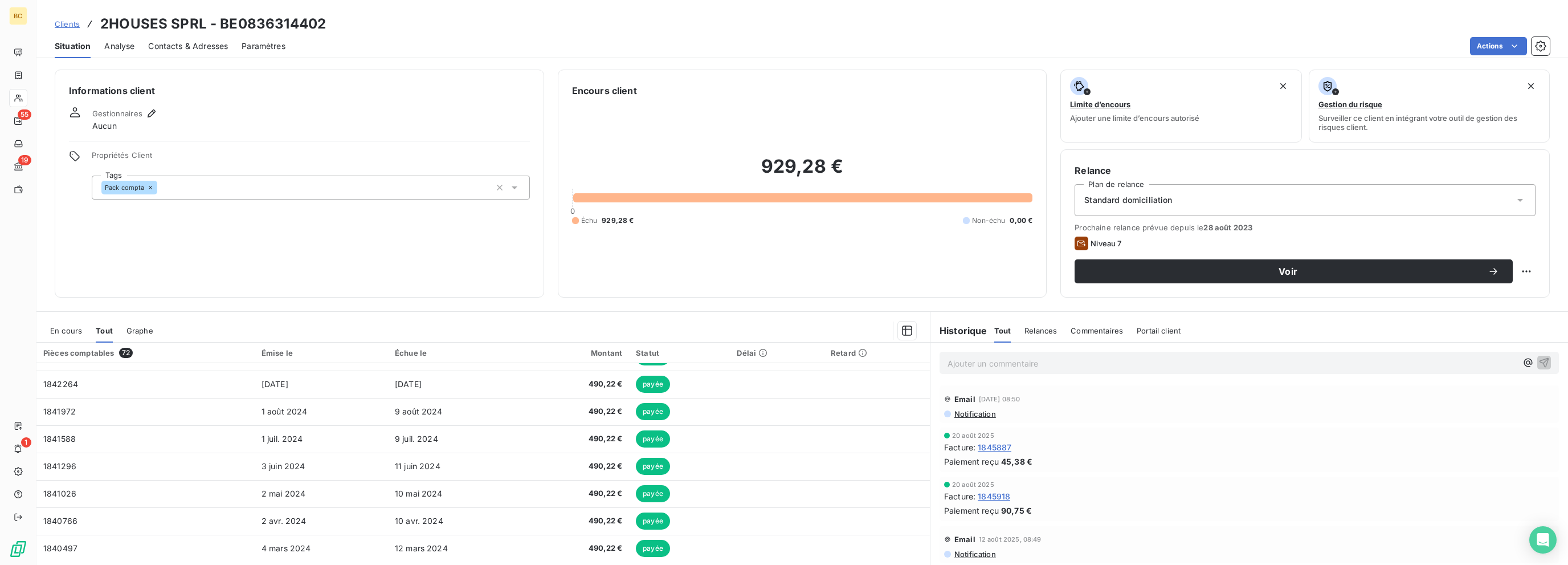
click at [730, 417] on td at bounding box center [777, 411] width 94 height 28
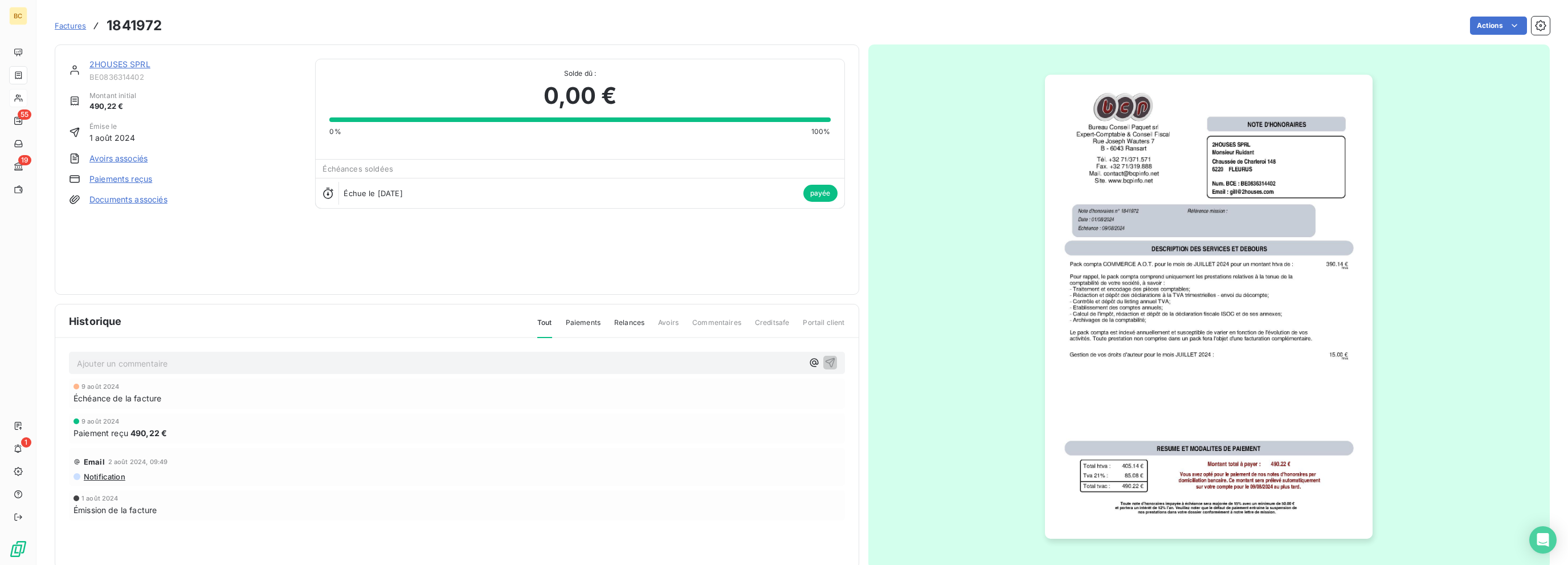
click at [112, 61] on link "2HOUSES SPRL" at bounding box center [120, 64] width 61 height 10
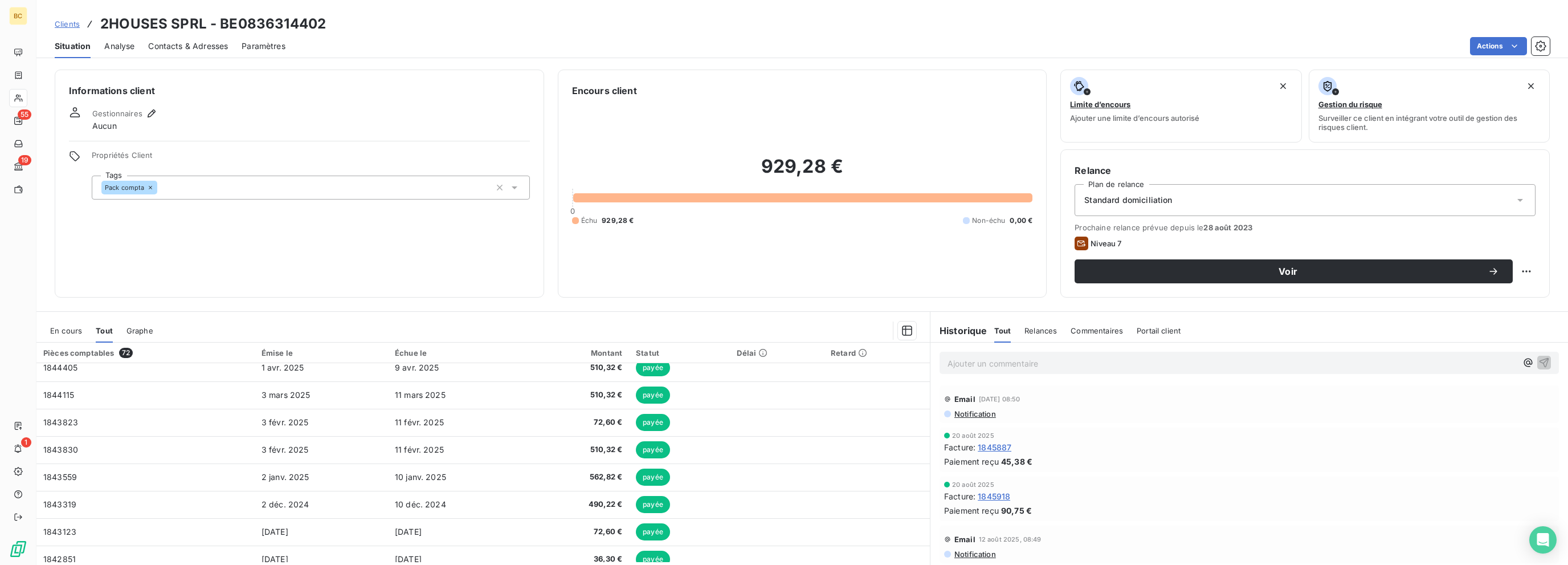
scroll to position [485, 0]
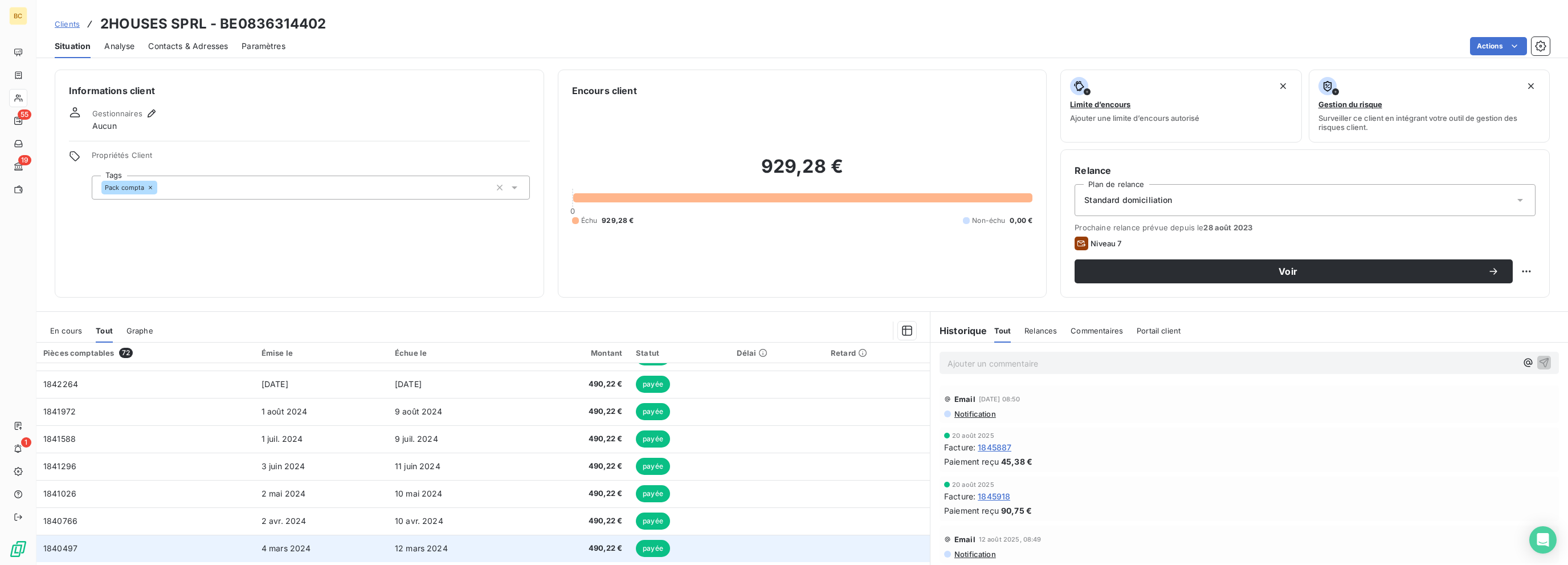
click at [794, 547] on td at bounding box center [777, 548] width 94 height 28
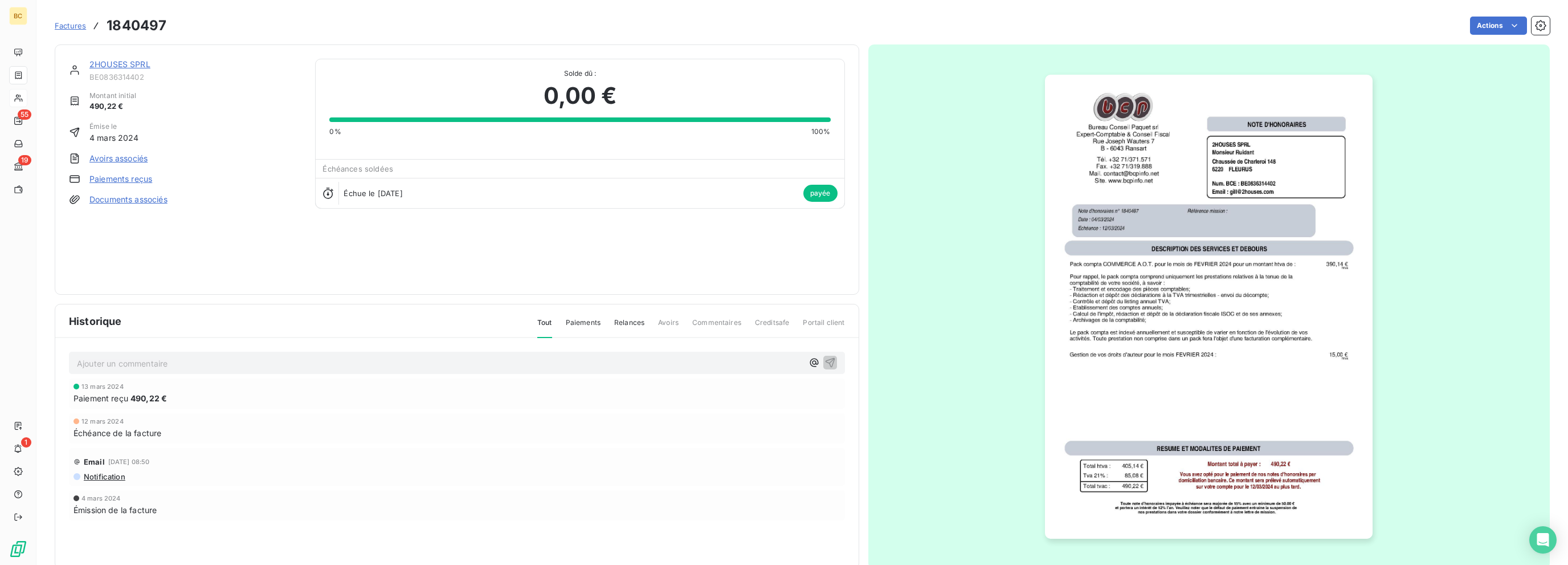
click at [134, 61] on link "2HOUSES SPRL" at bounding box center [120, 64] width 61 height 10
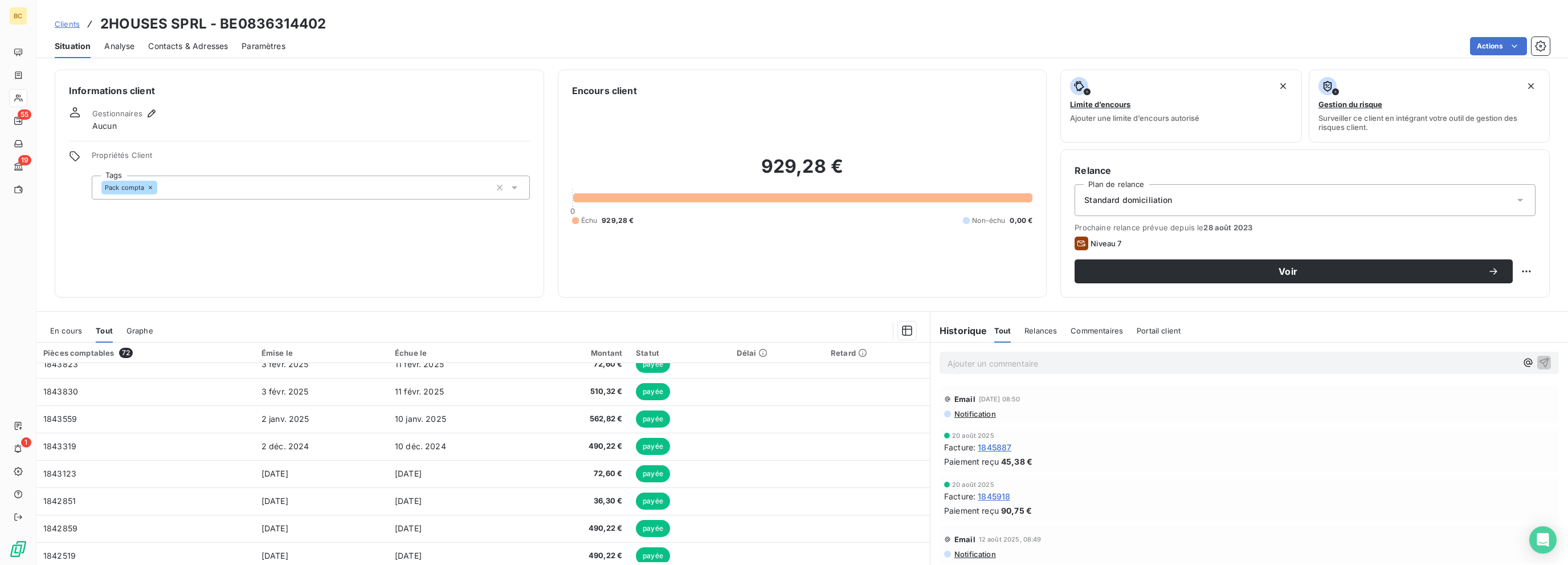
scroll to position [485, 0]
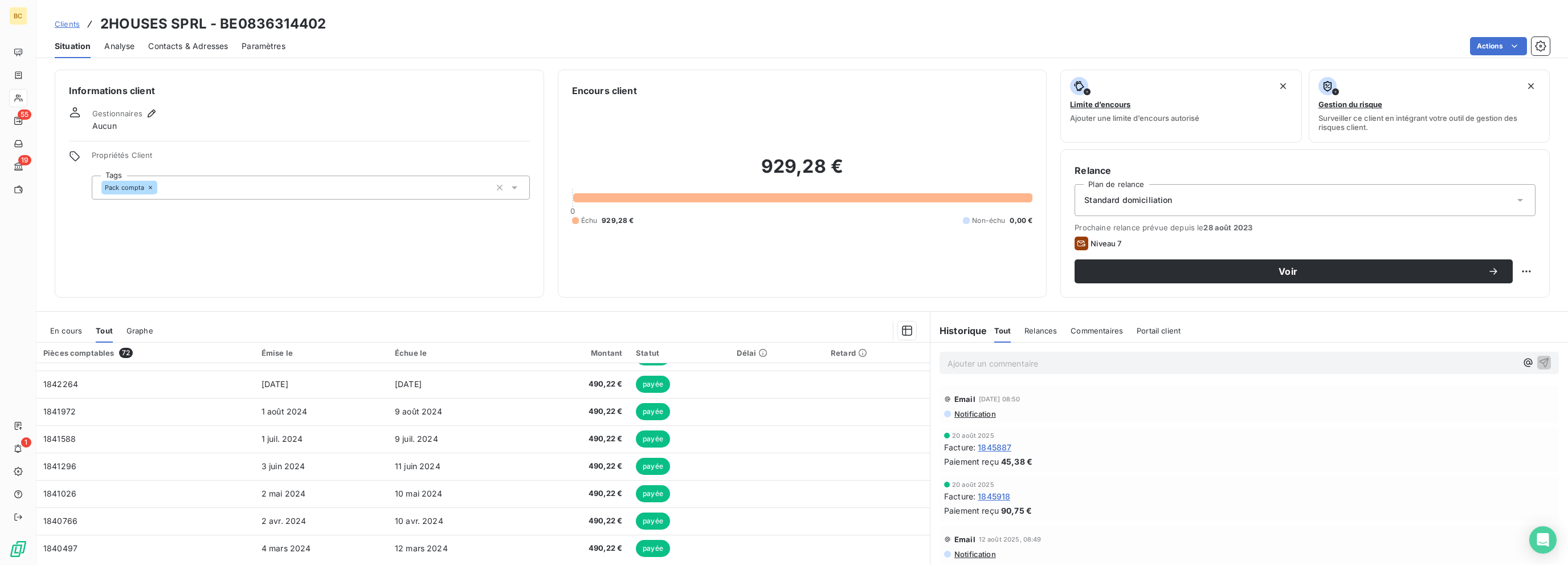
click at [365, 269] on div "Informations client Gestionnaires Aucun Propriétés Client Tags Pack compta" at bounding box center [299, 183] width 490 height 228
drag, startPoint x: 410, startPoint y: 275, endPoint x: 426, endPoint y: 225, distance: 52.5
click at [426, 225] on div "Informations client Gestionnaires Aucun Propriétés Client Tags Pack compta" at bounding box center [299, 183] width 490 height 228
click at [426, 254] on div "Informations client Gestionnaires Aucun Propriétés Client Tags Pack compta" at bounding box center [299, 183] width 490 height 228
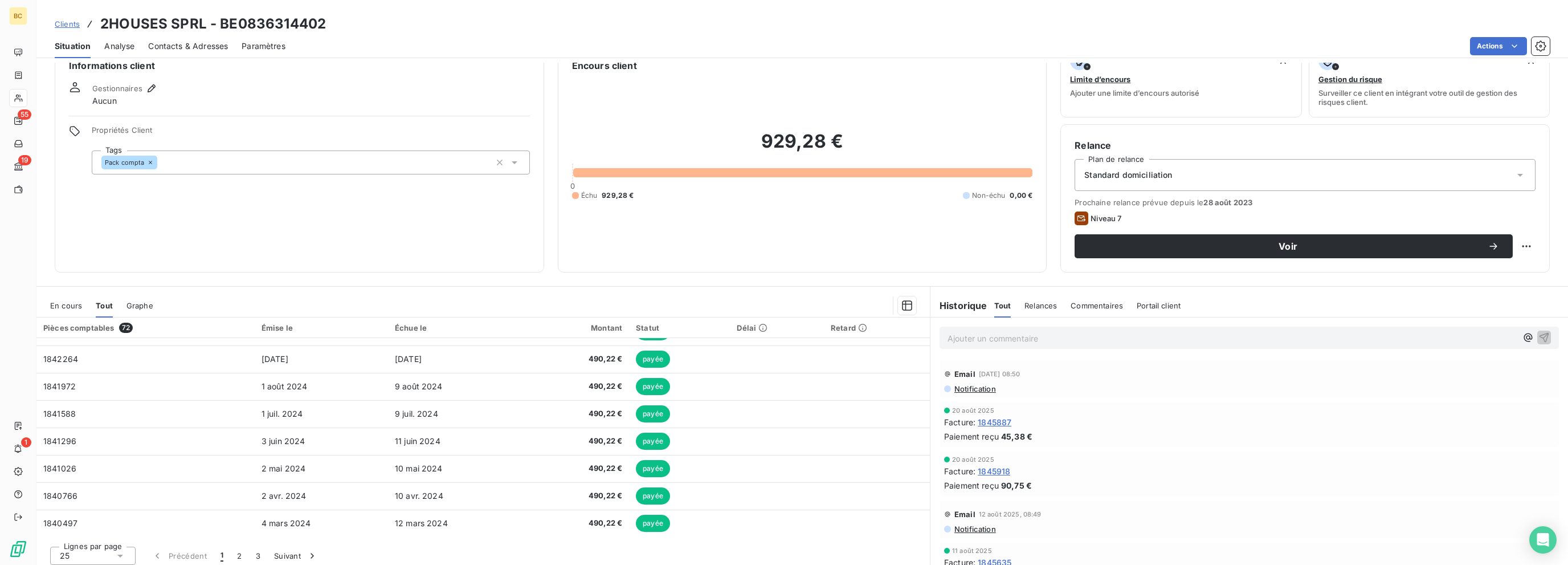
scroll to position [31, 0]
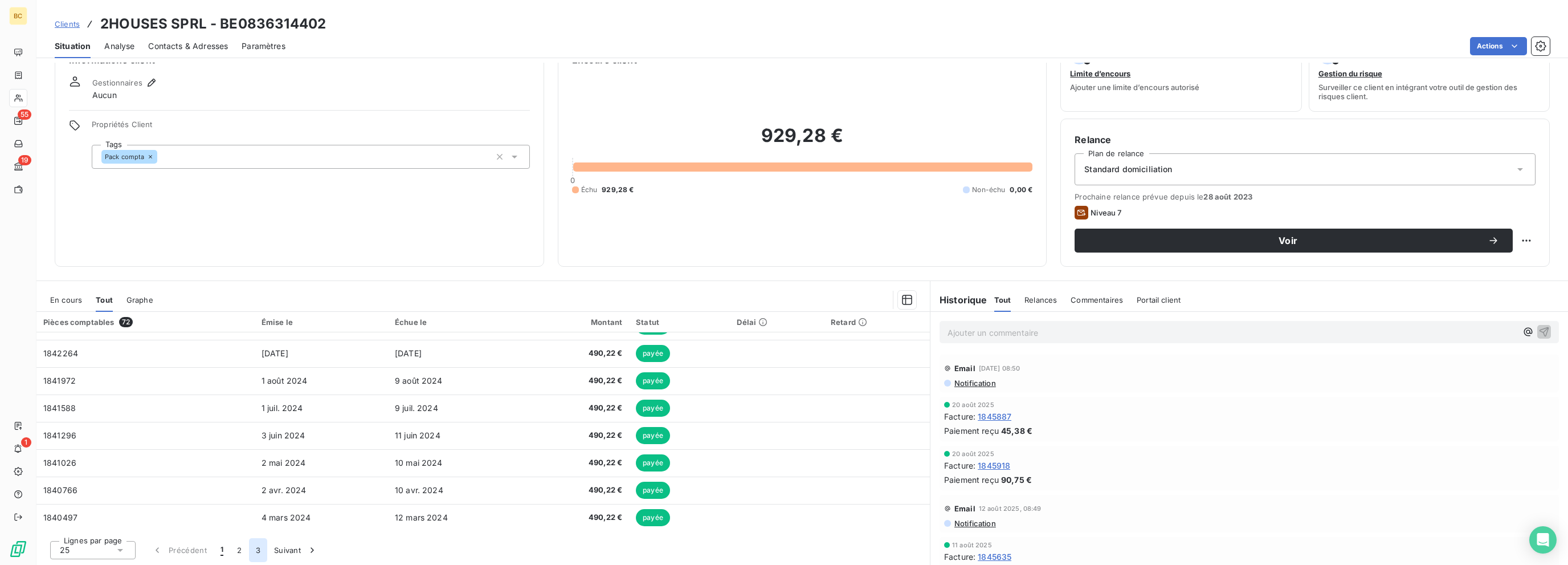
click at [256, 550] on button "3" at bounding box center [258, 550] width 18 height 24
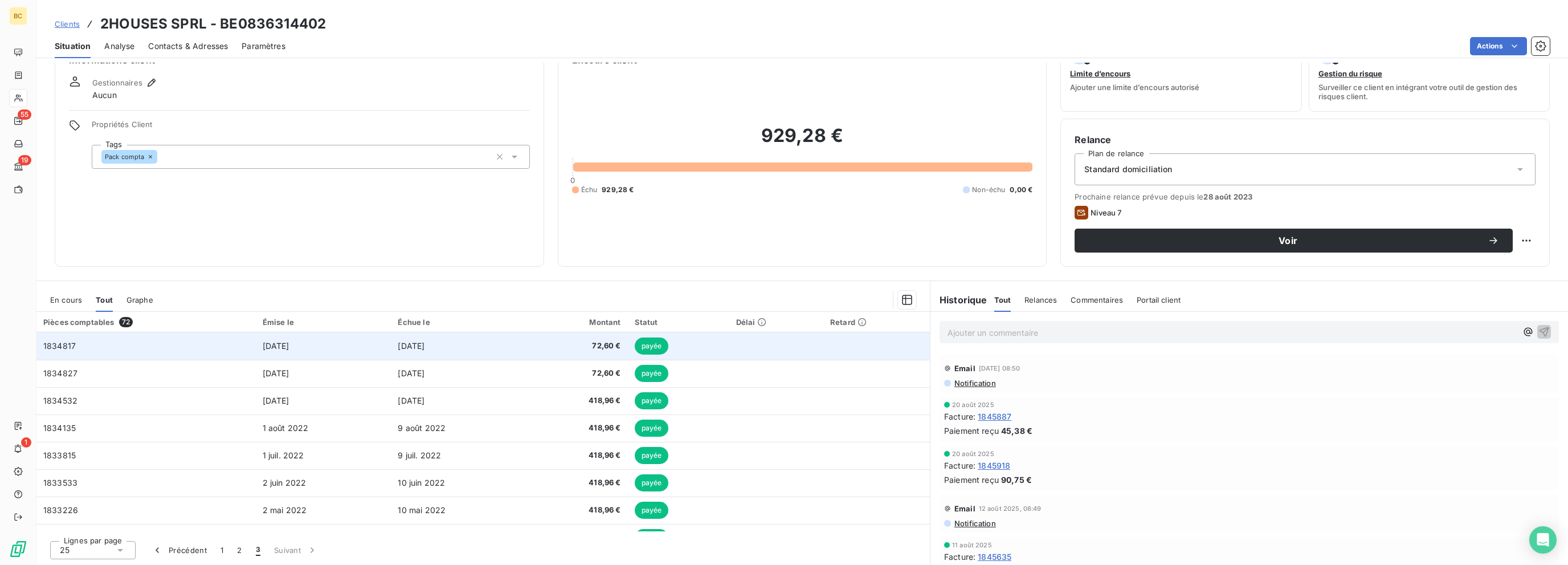
click at [604, 343] on span "72,60 €" at bounding box center [579, 346] width 84 height 12
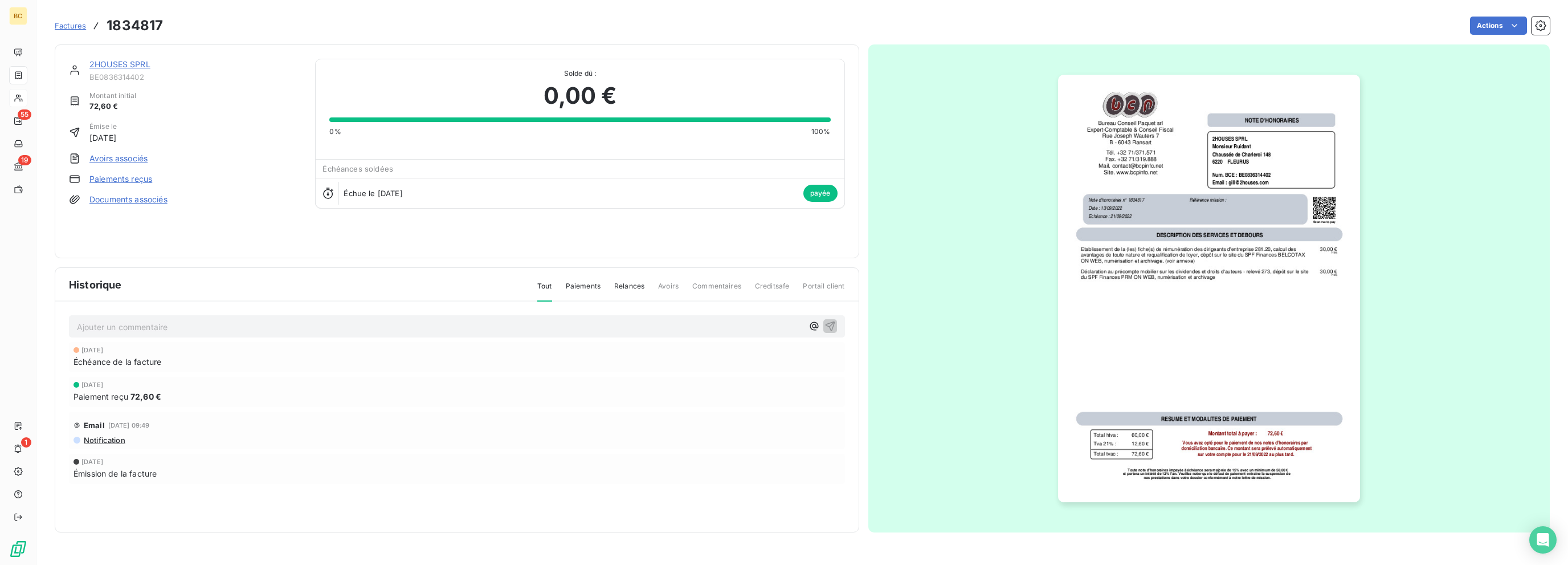
click at [138, 64] on link "2HOUSES SPRL" at bounding box center [120, 64] width 61 height 10
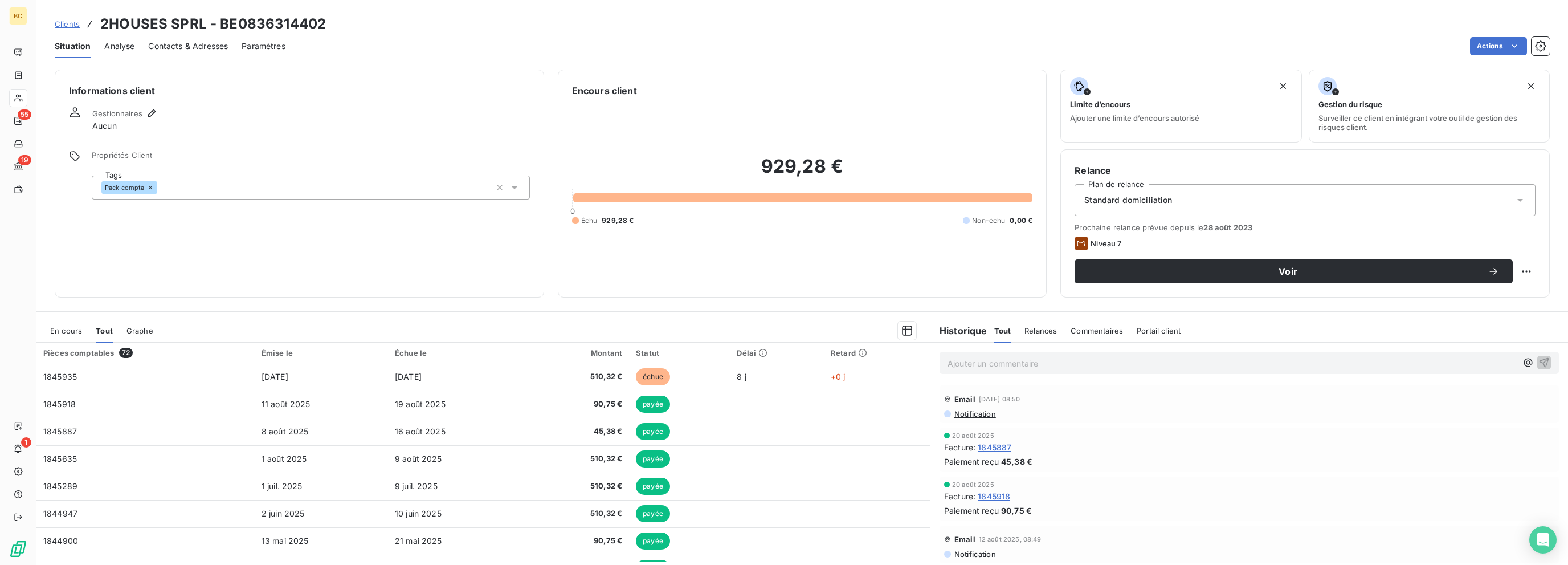
click at [342, 244] on div "Informations client Gestionnaires Aucun Propriétés Client Tags Pack compta" at bounding box center [299, 183] width 490 height 228
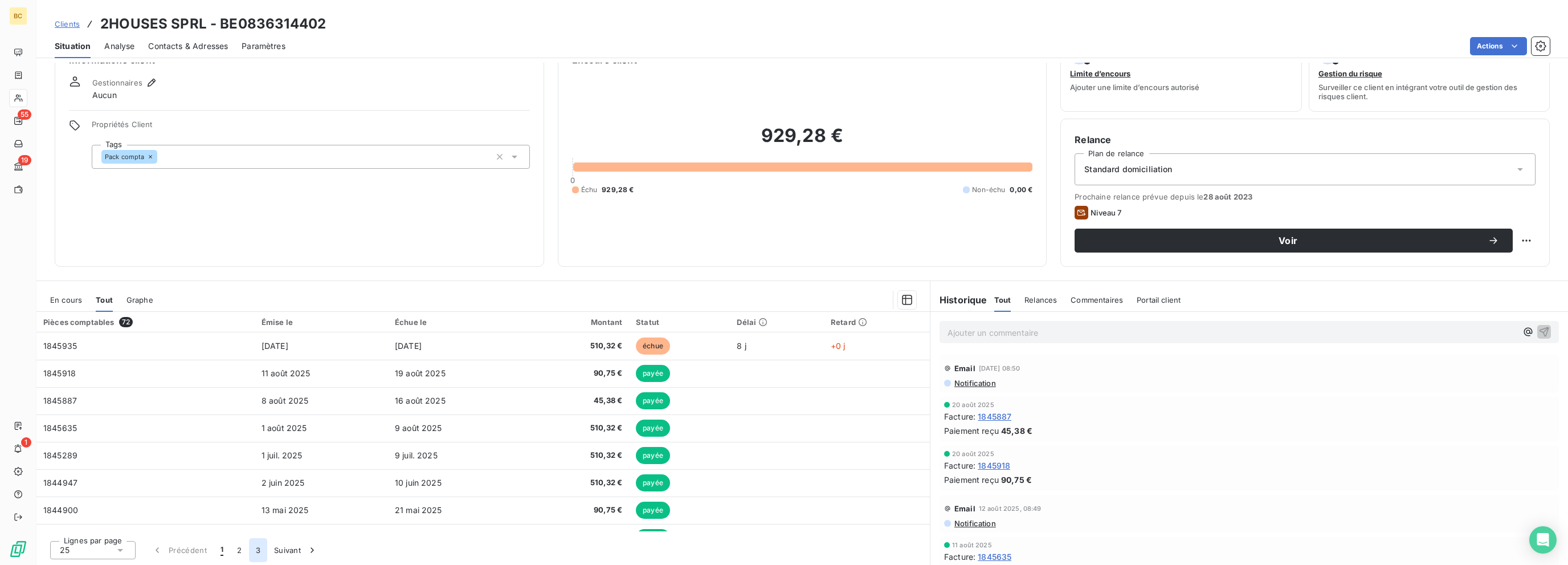
click at [260, 553] on button "3" at bounding box center [258, 550] width 18 height 24
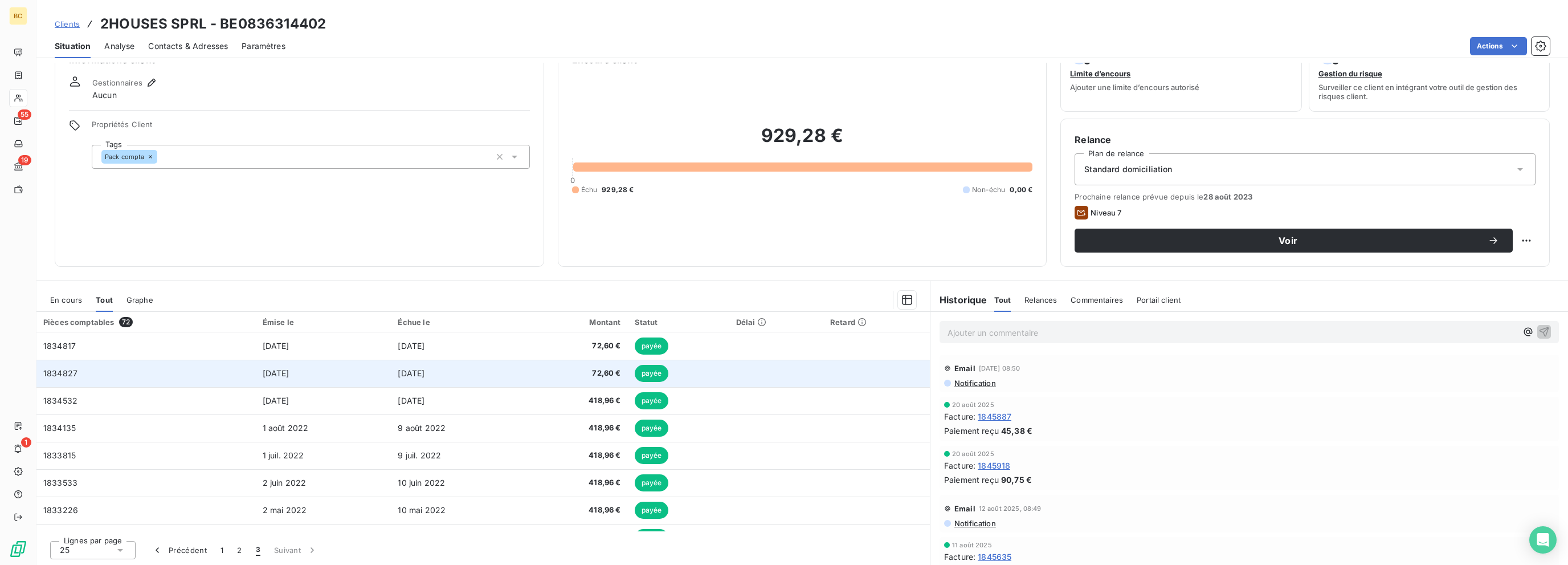
click at [606, 364] on td "72,60 €" at bounding box center [579, 373] width 97 height 28
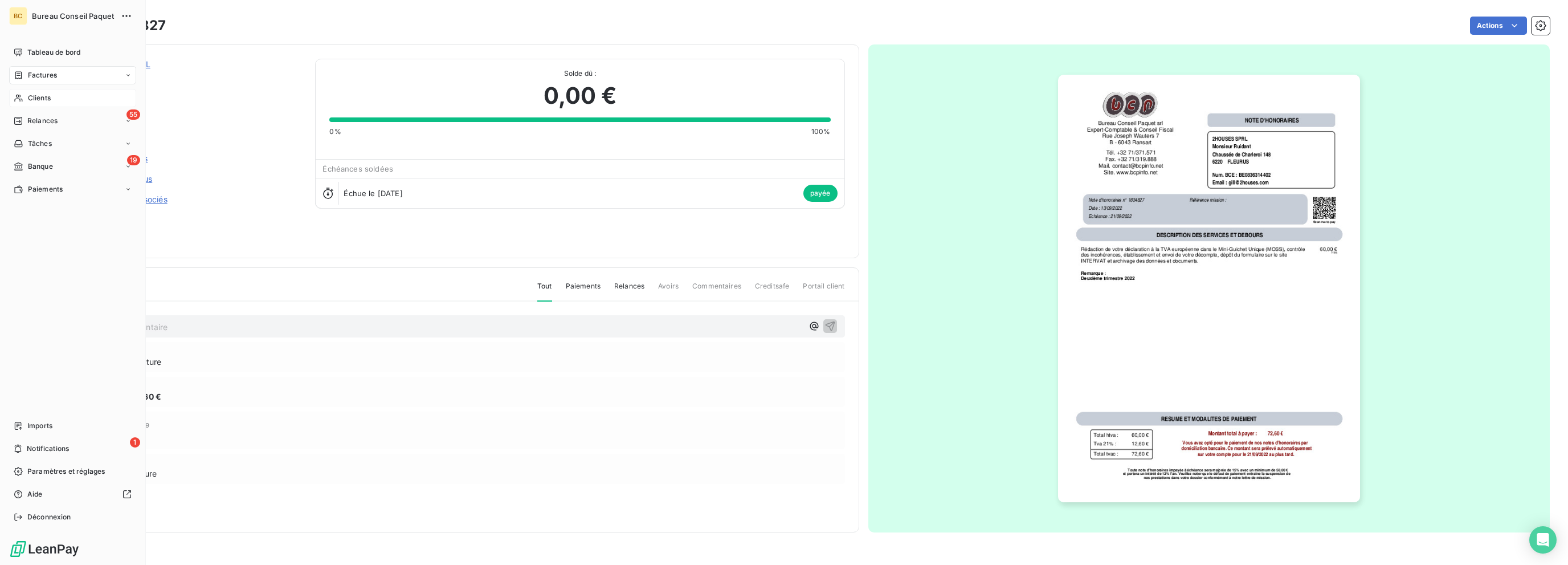
click at [48, 106] on div "Clients" at bounding box center [73, 98] width 127 height 18
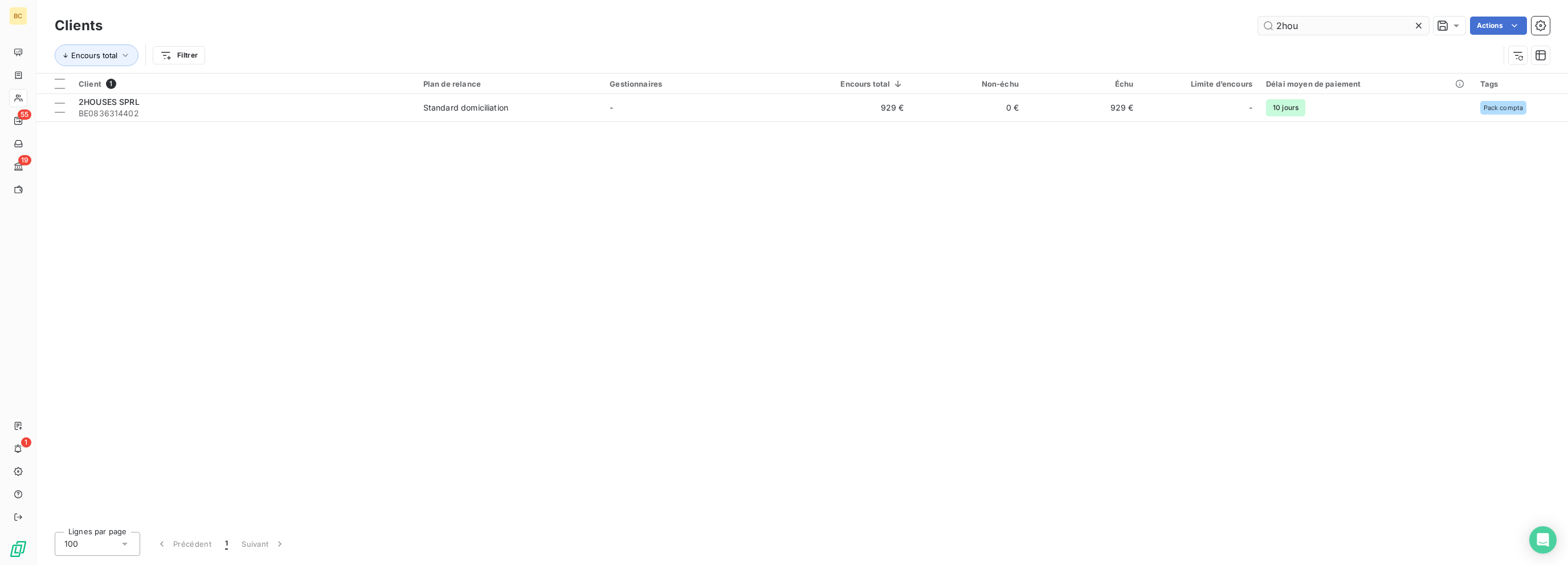
click at [1288, 29] on input "2hou" at bounding box center [1344, 26] width 171 height 18
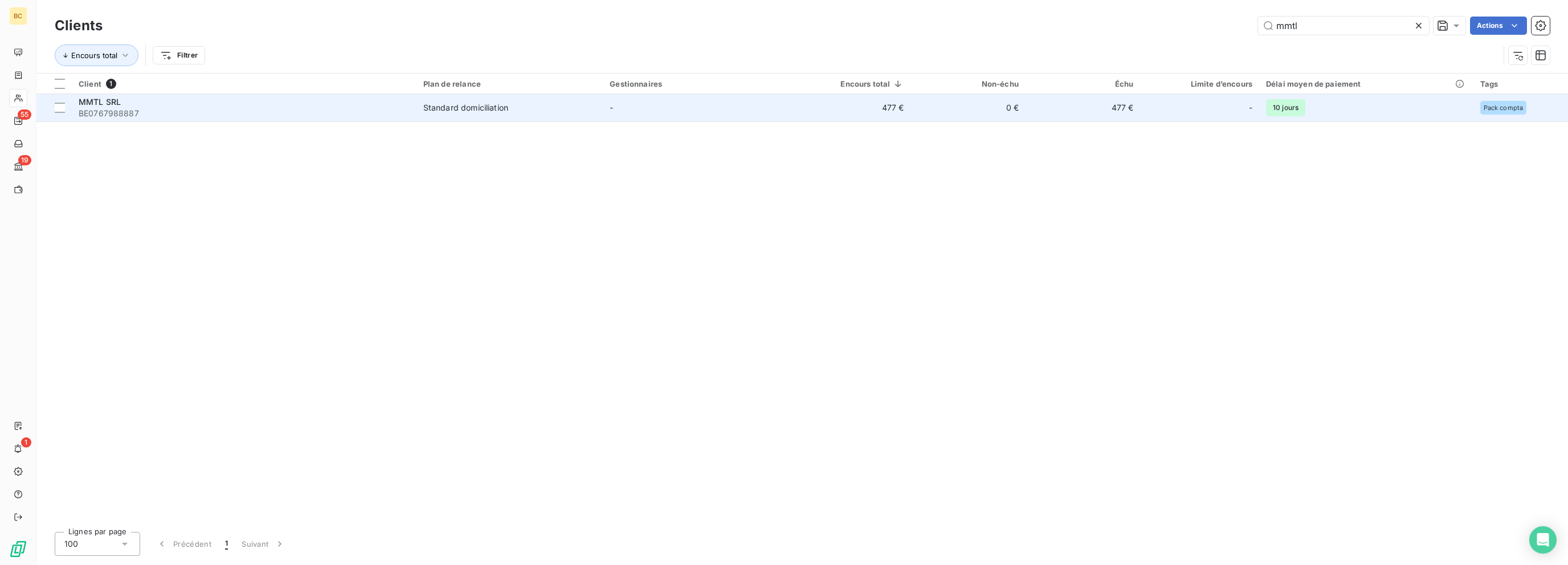
type input "mmtl"
click at [109, 98] on span "MMTL SRL" at bounding box center [100, 102] width 42 height 10
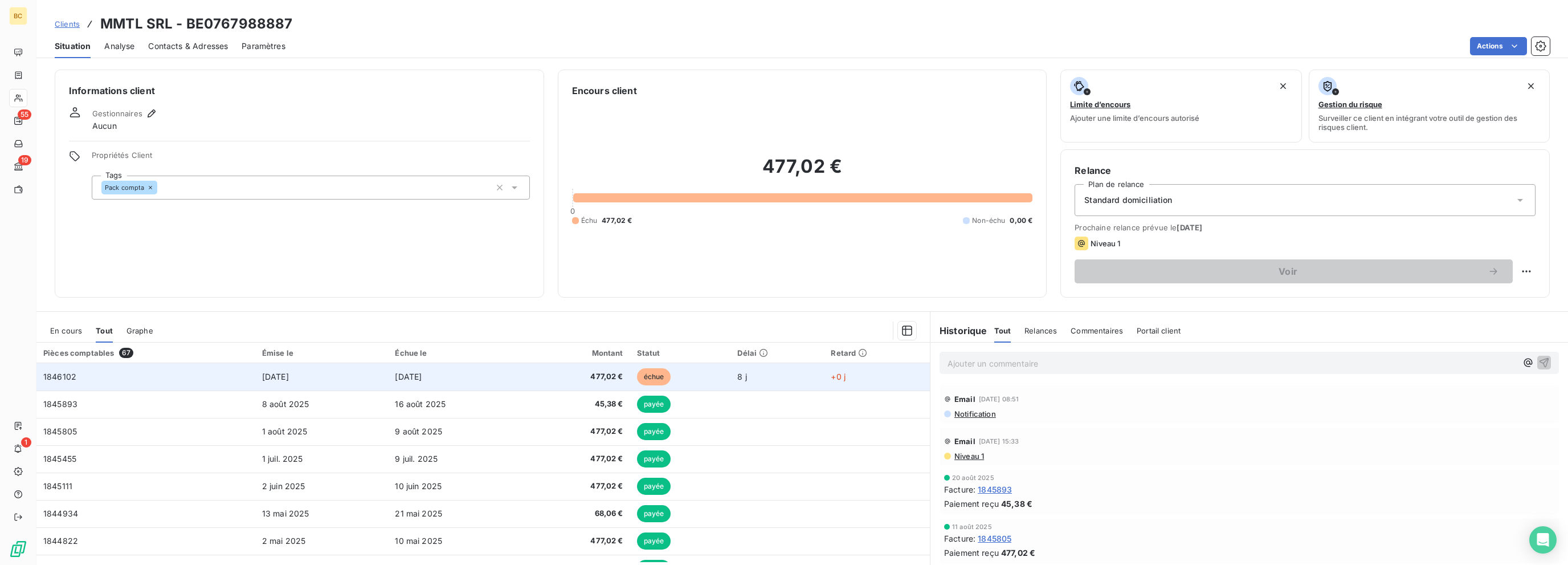
click at [395, 380] on span "[DATE]" at bounding box center [409, 377] width 27 height 10
